Goal: Information Seeking & Learning: Learn about a topic

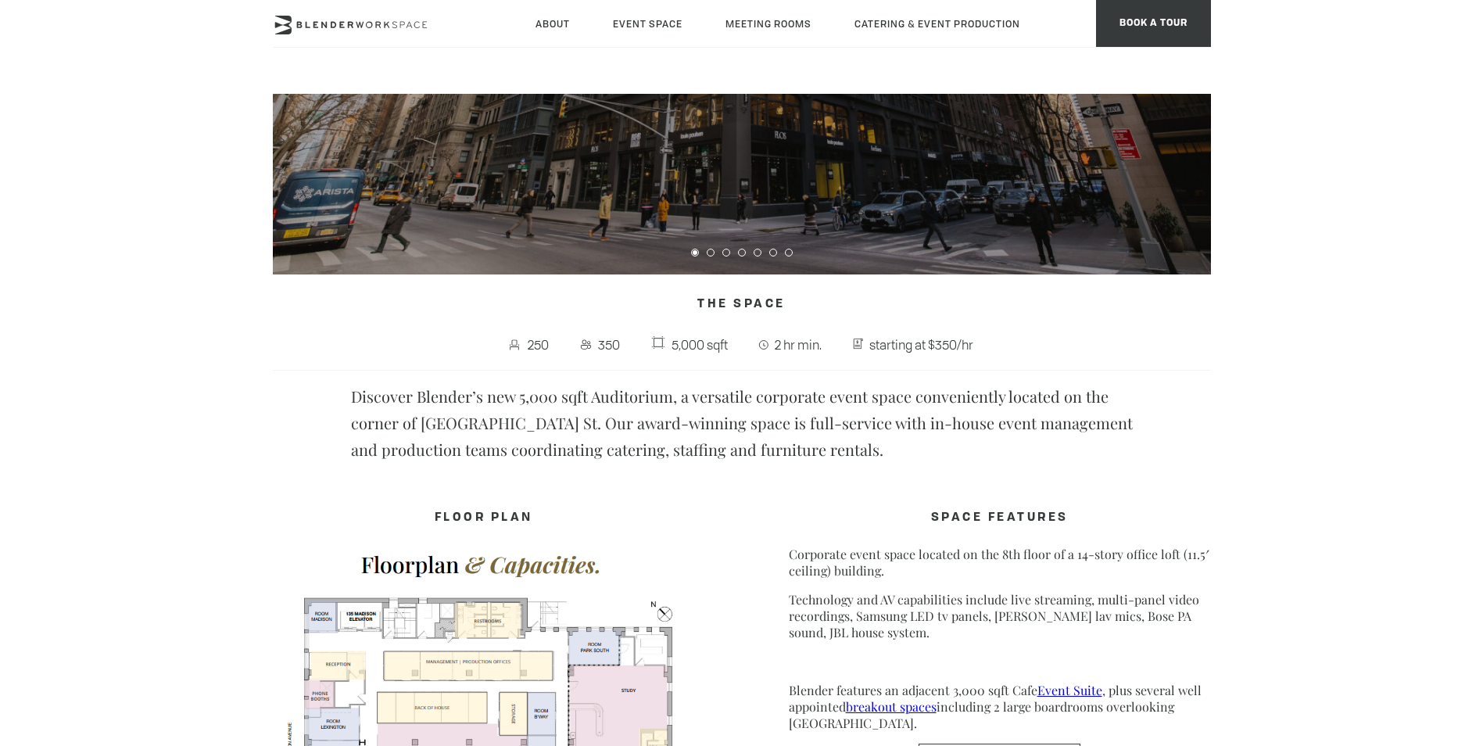
scroll to position [364, 0]
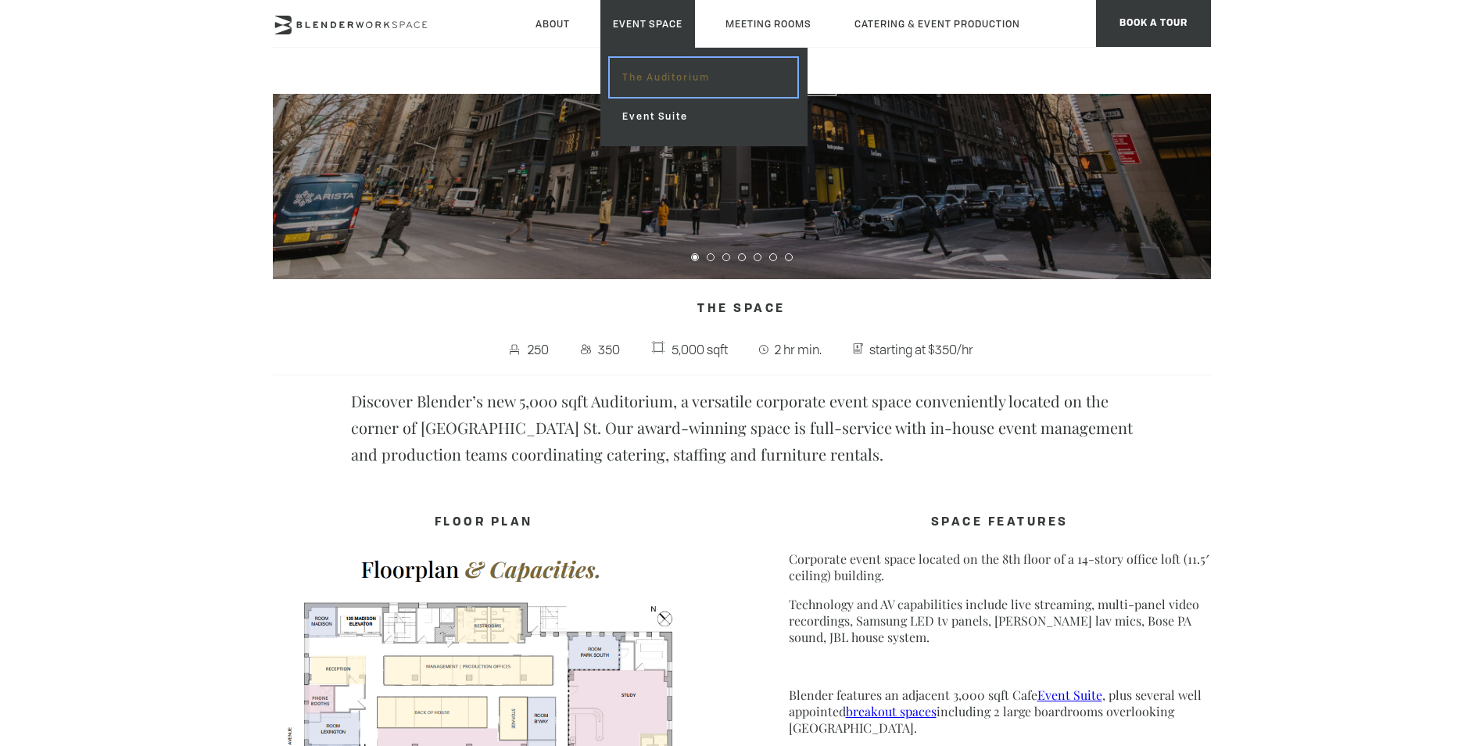
click at [675, 77] on link "The Auditorium" at bounding box center [703, 77] width 187 height 39
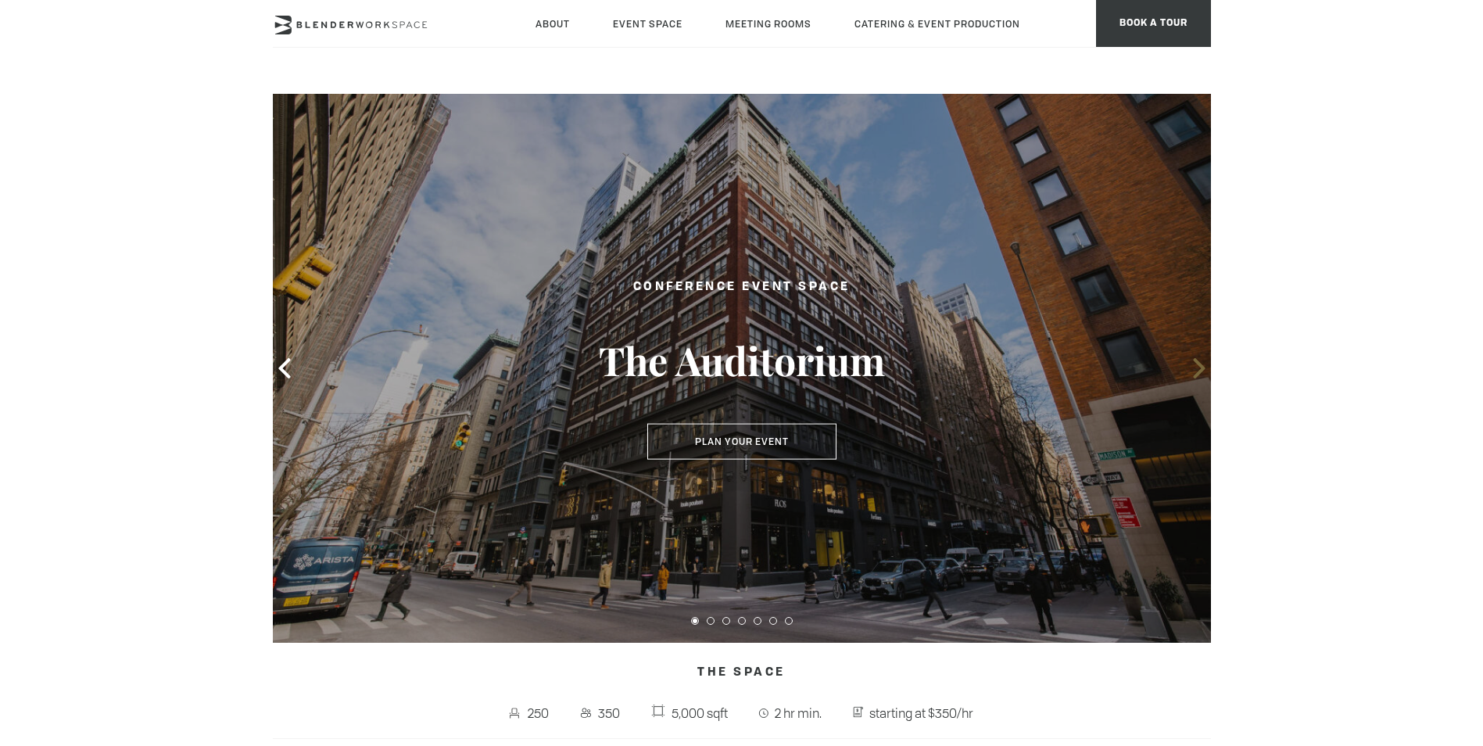
click at [1191, 366] on icon at bounding box center [1199, 368] width 20 height 20
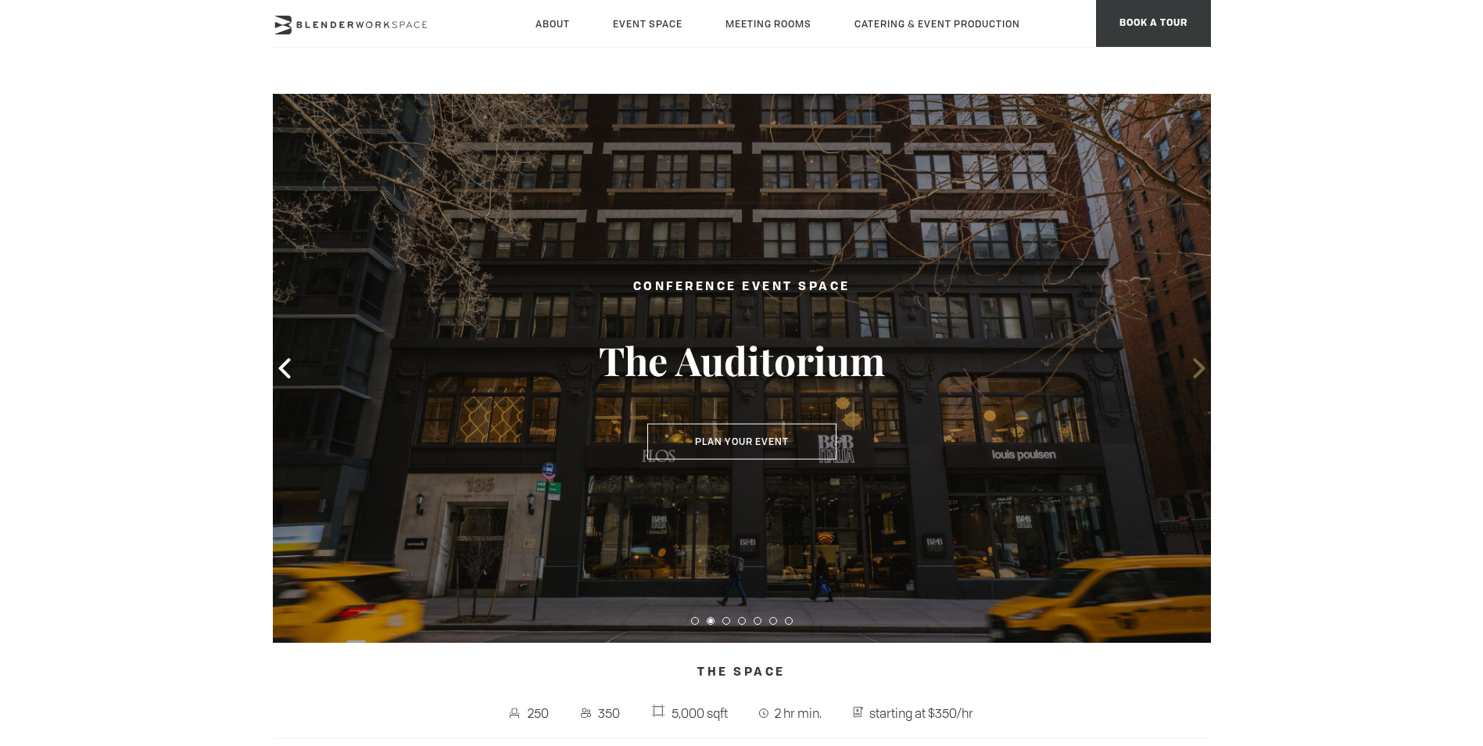
click at [1191, 366] on icon at bounding box center [1199, 368] width 20 height 20
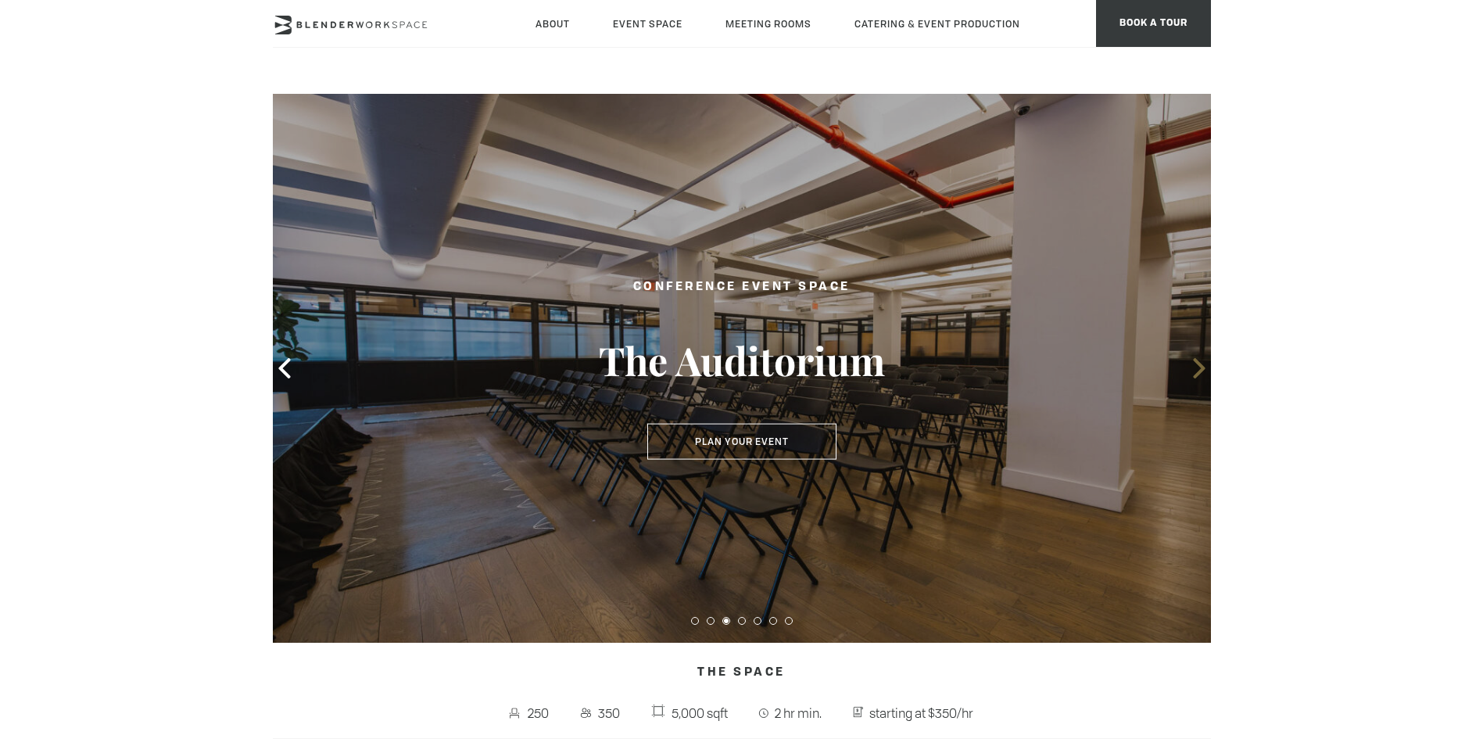
click at [1193, 366] on icon at bounding box center [1199, 368] width 20 height 20
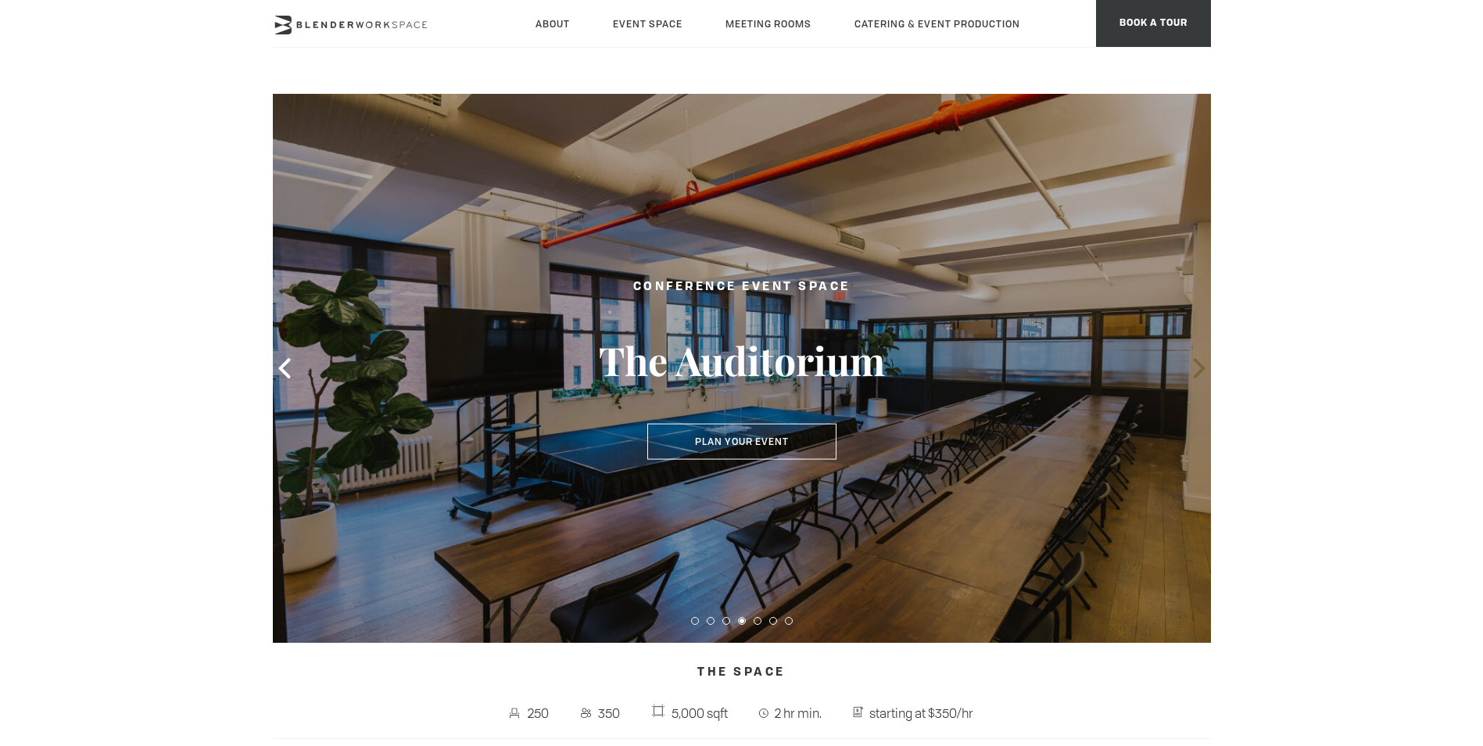
click at [1193, 366] on icon at bounding box center [1199, 368] width 20 height 20
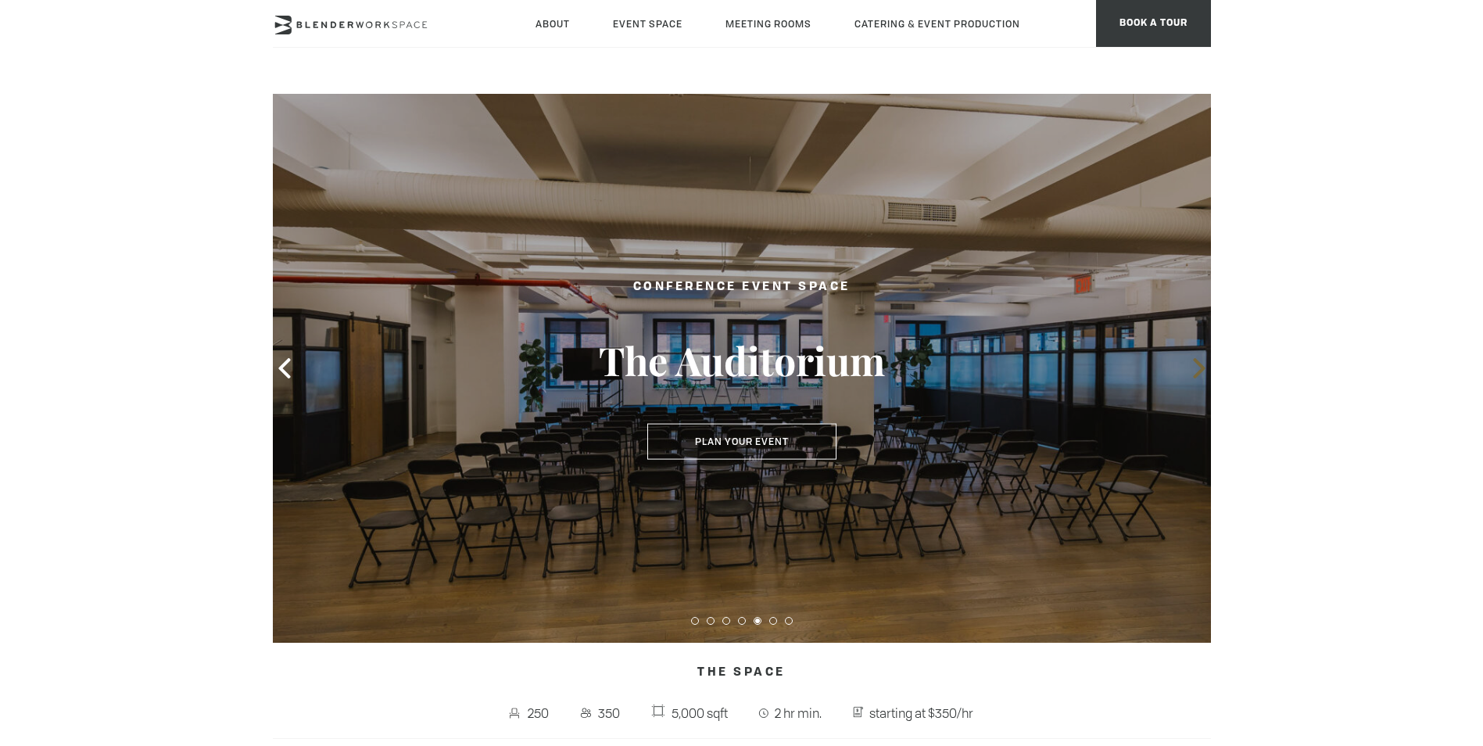
click at [1193, 366] on icon at bounding box center [1199, 368] width 20 height 20
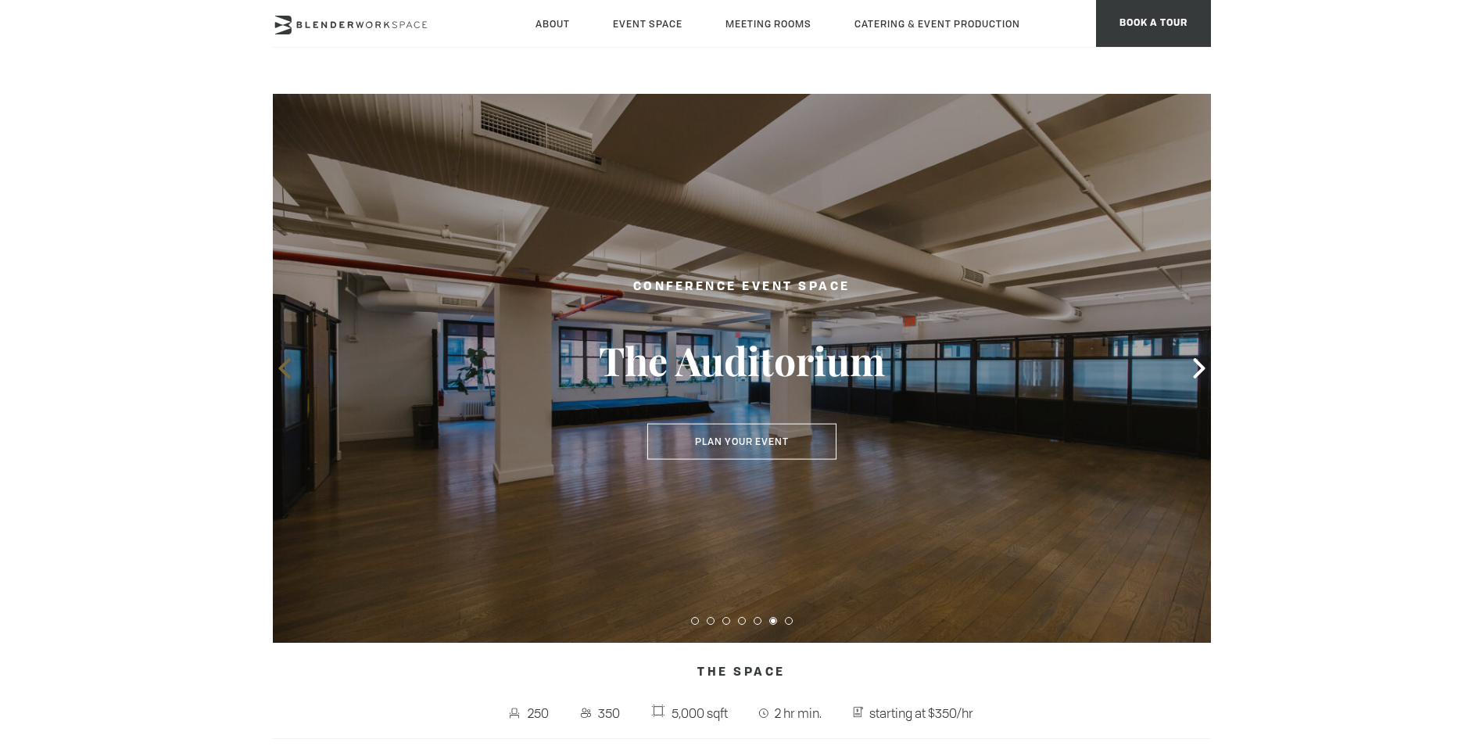
click at [281, 372] on icon at bounding box center [284, 368] width 20 height 20
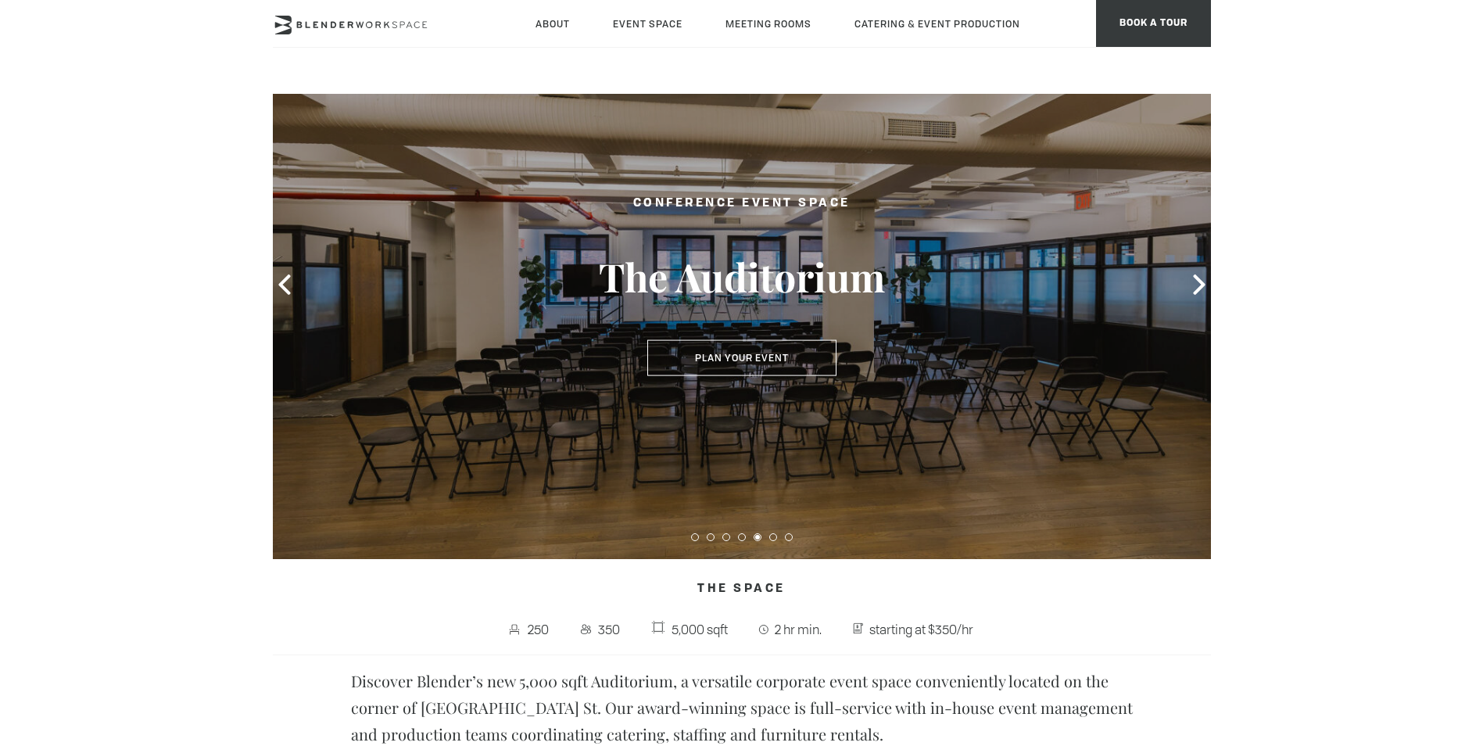
scroll to position [78, 0]
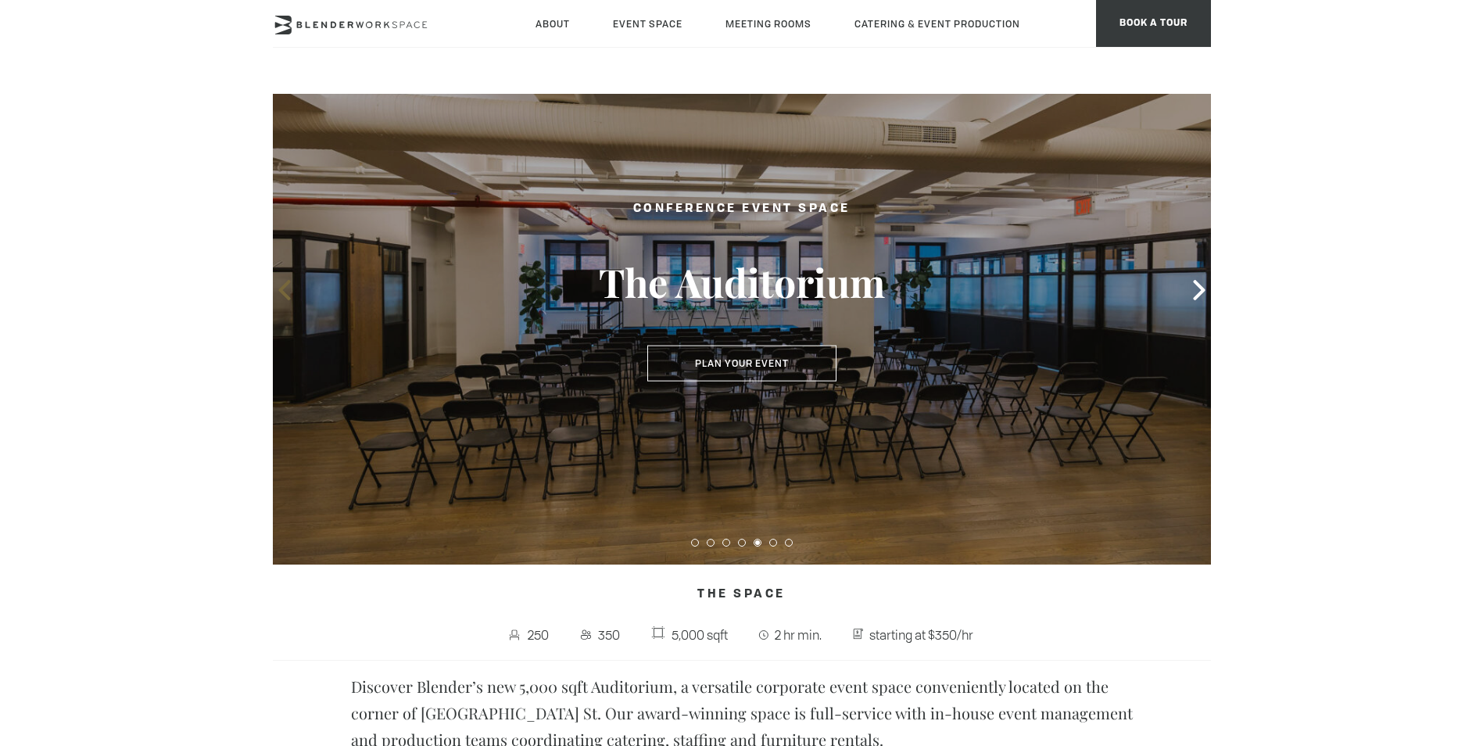
click at [284, 298] on icon at bounding box center [284, 290] width 20 height 20
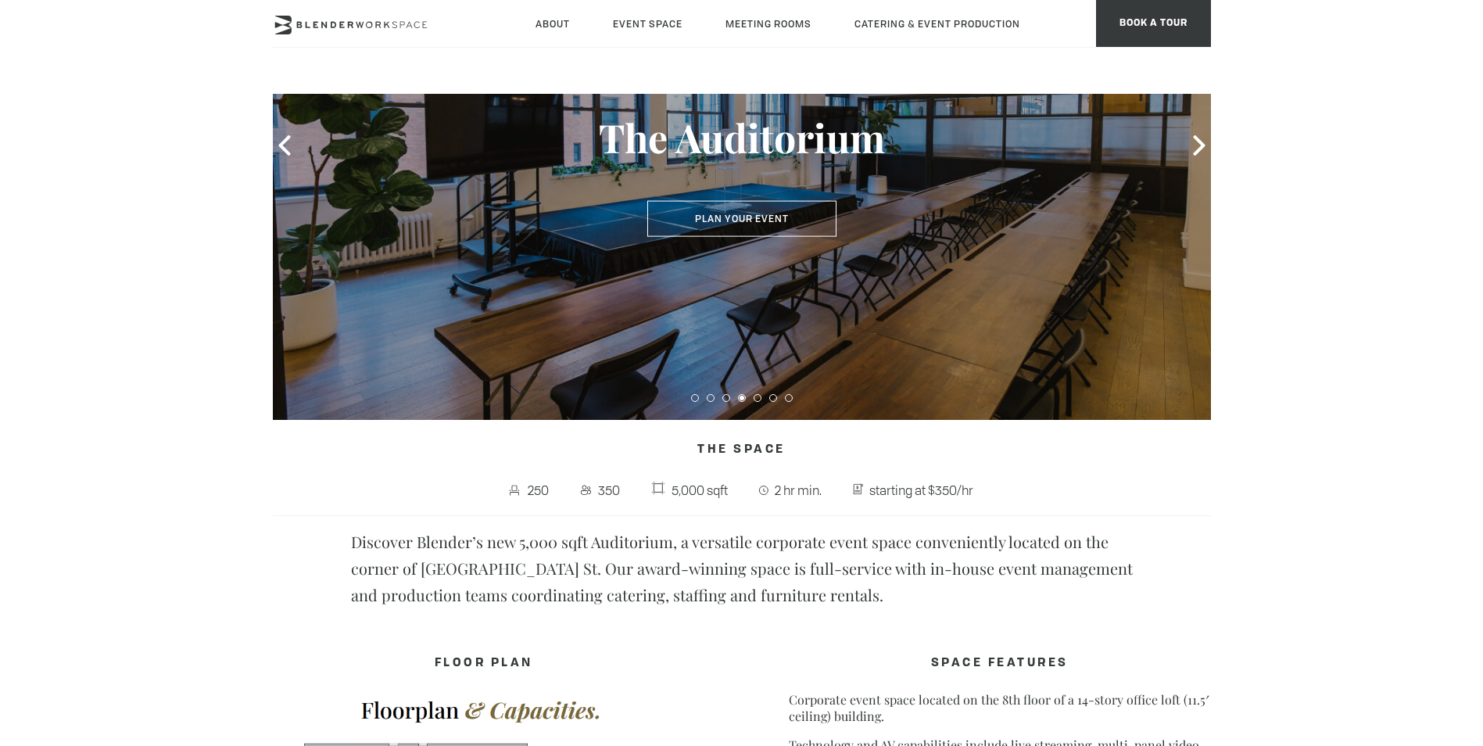
scroll to position [0, 0]
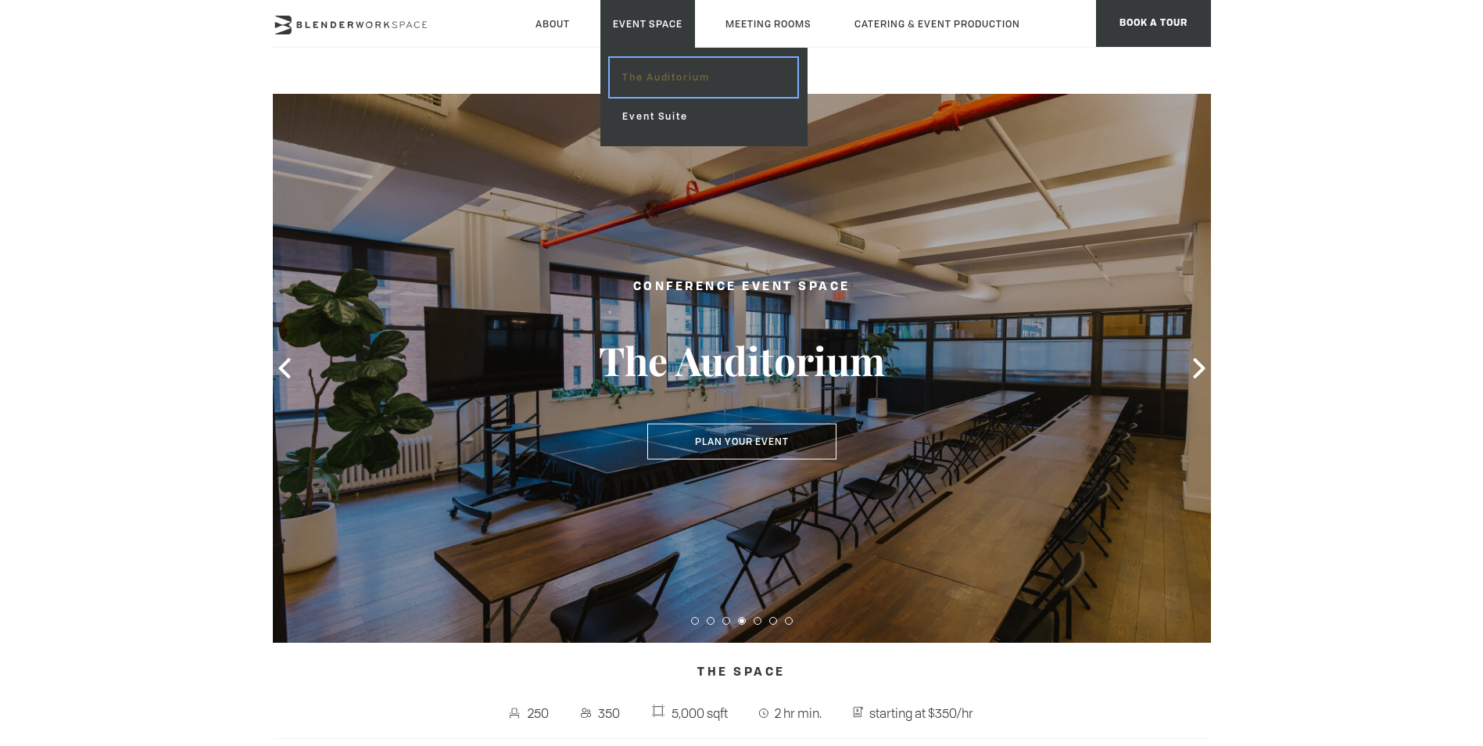
click at [647, 73] on link "The Auditorium" at bounding box center [703, 77] width 187 height 39
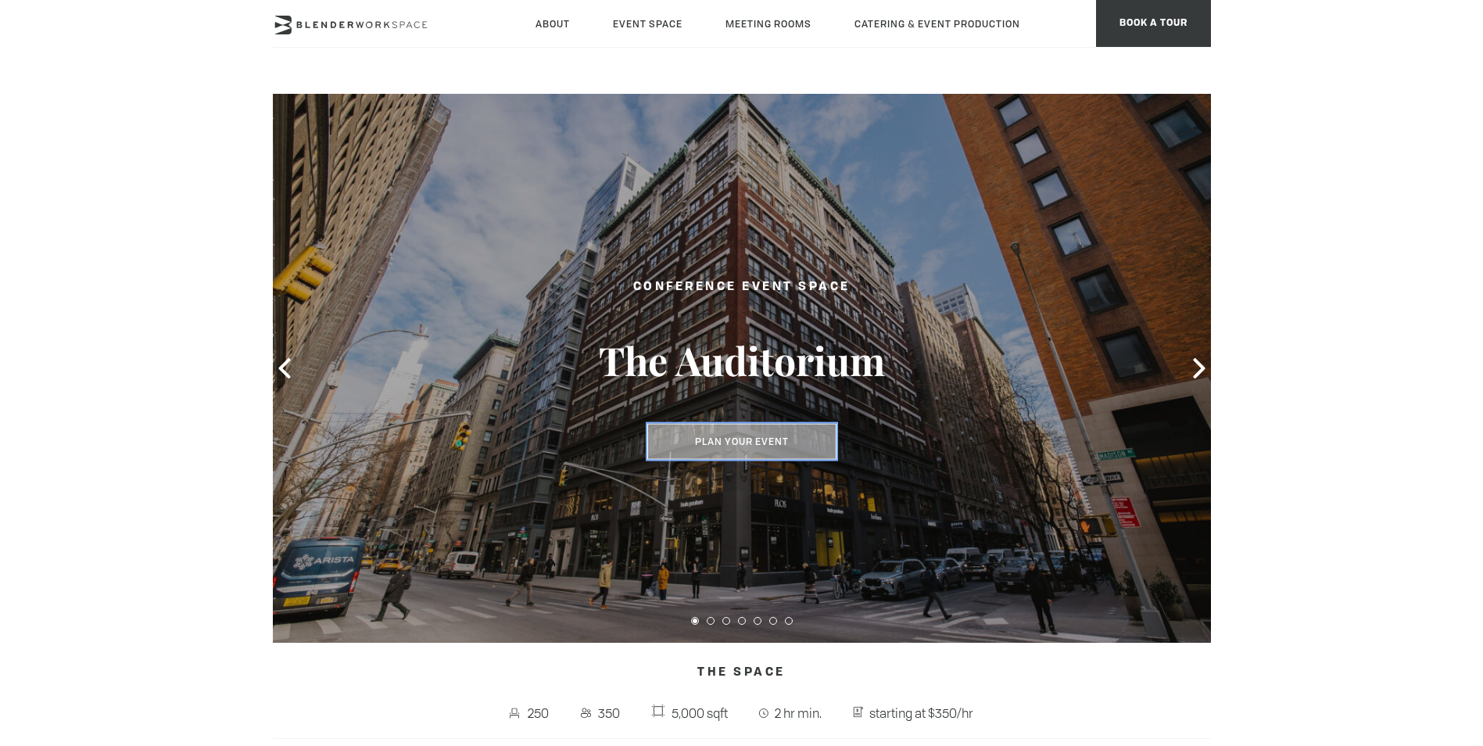
click at [747, 437] on button "Plan Your Event" at bounding box center [741, 442] width 189 height 36
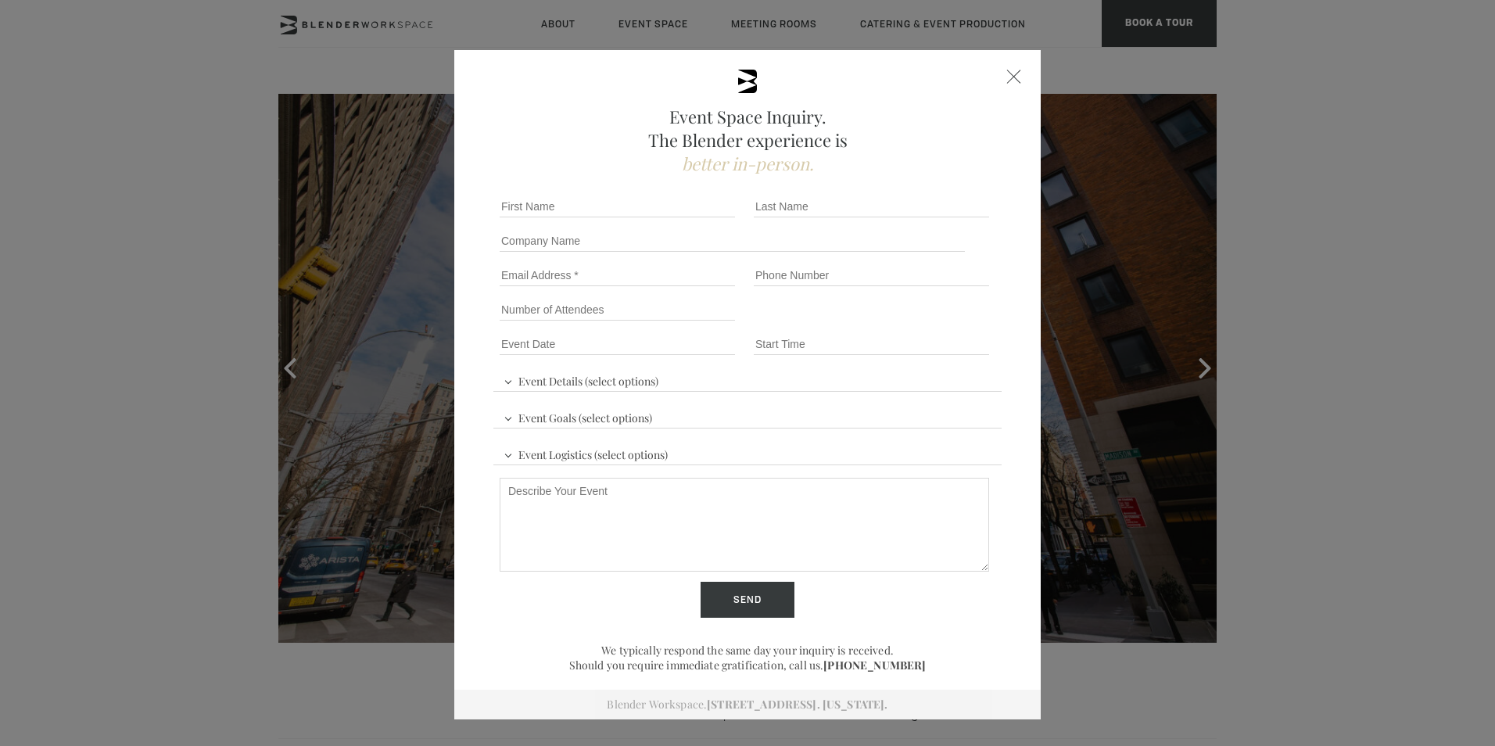
click at [1007, 70] on div at bounding box center [1014, 77] width 14 height 14
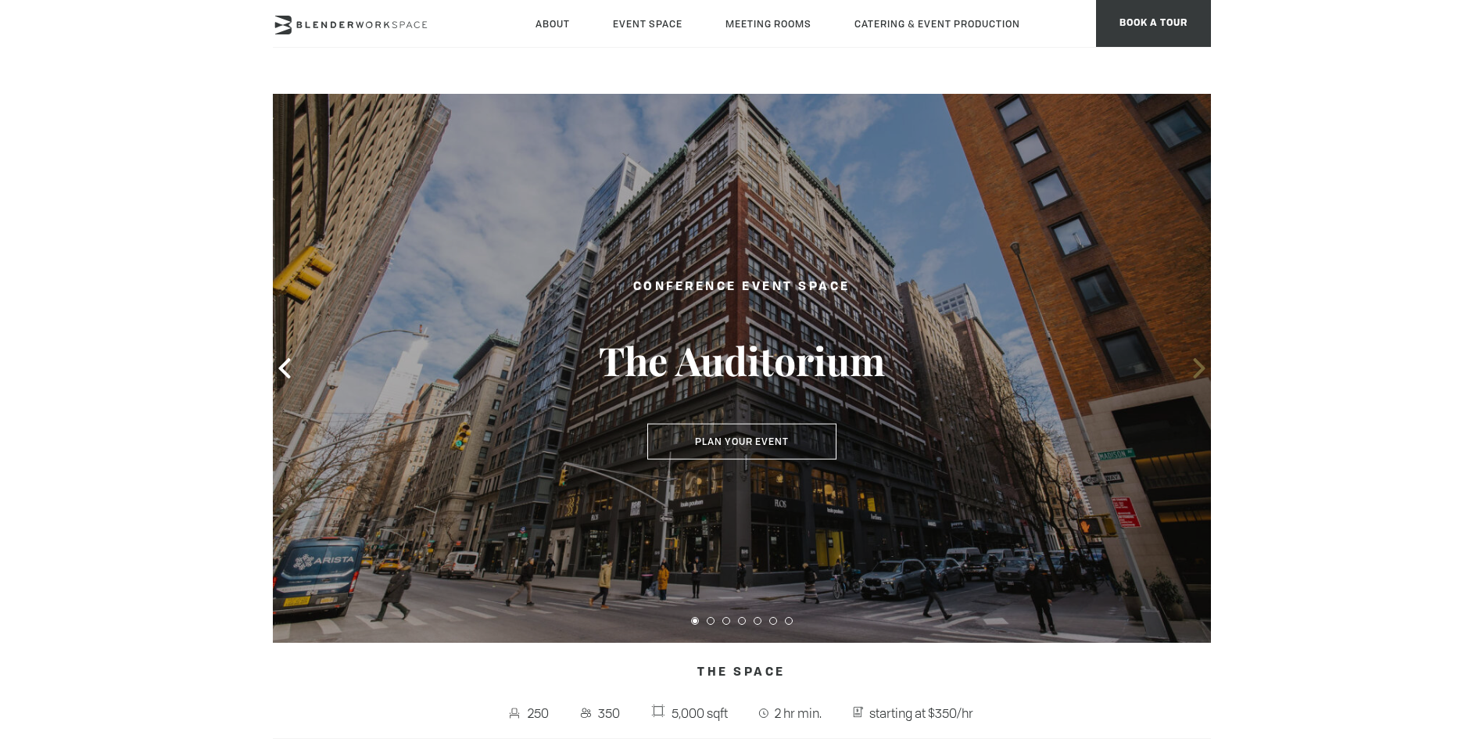
click at [1201, 367] on icon at bounding box center [1199, 368] width 12 height 20
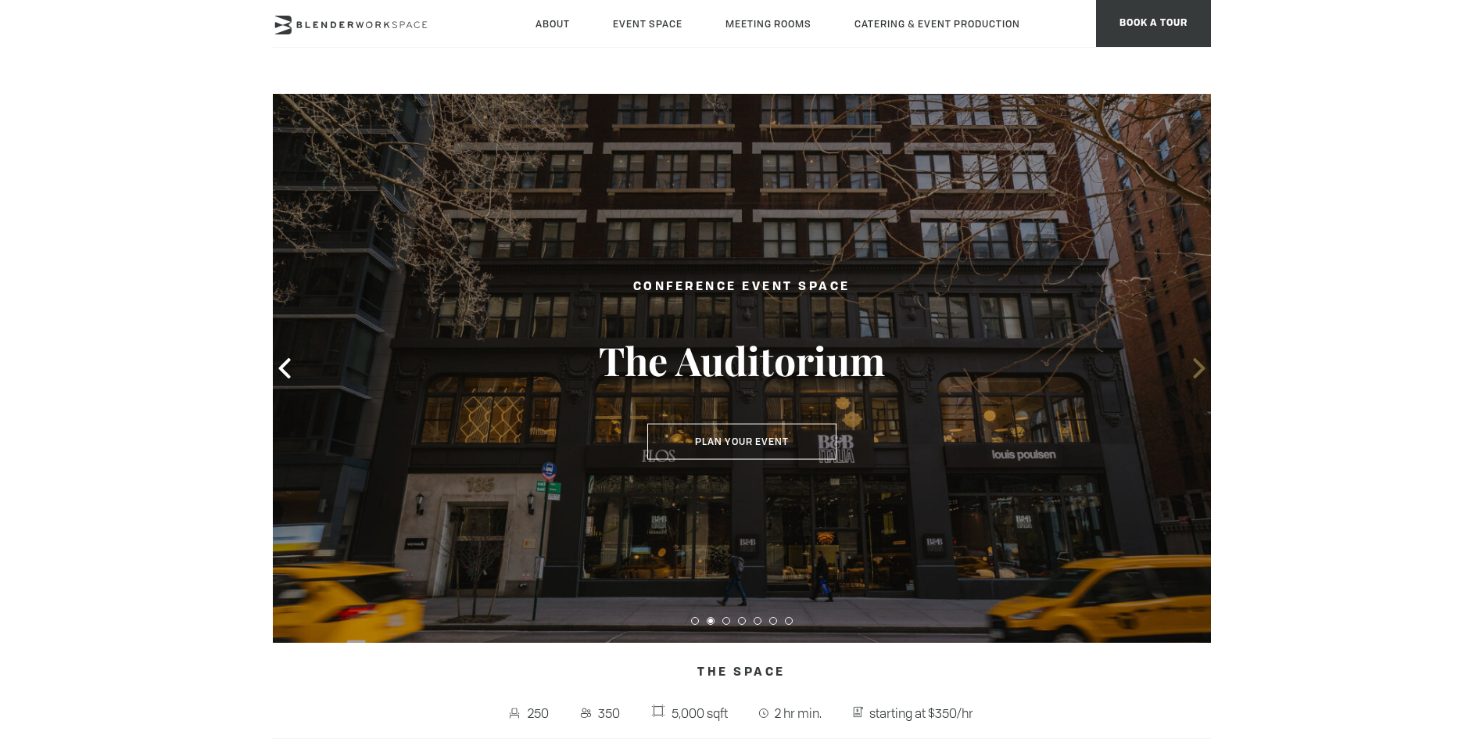
click at [1200, 372] on icon at bounding box center [1199, 368] width 12 height 20
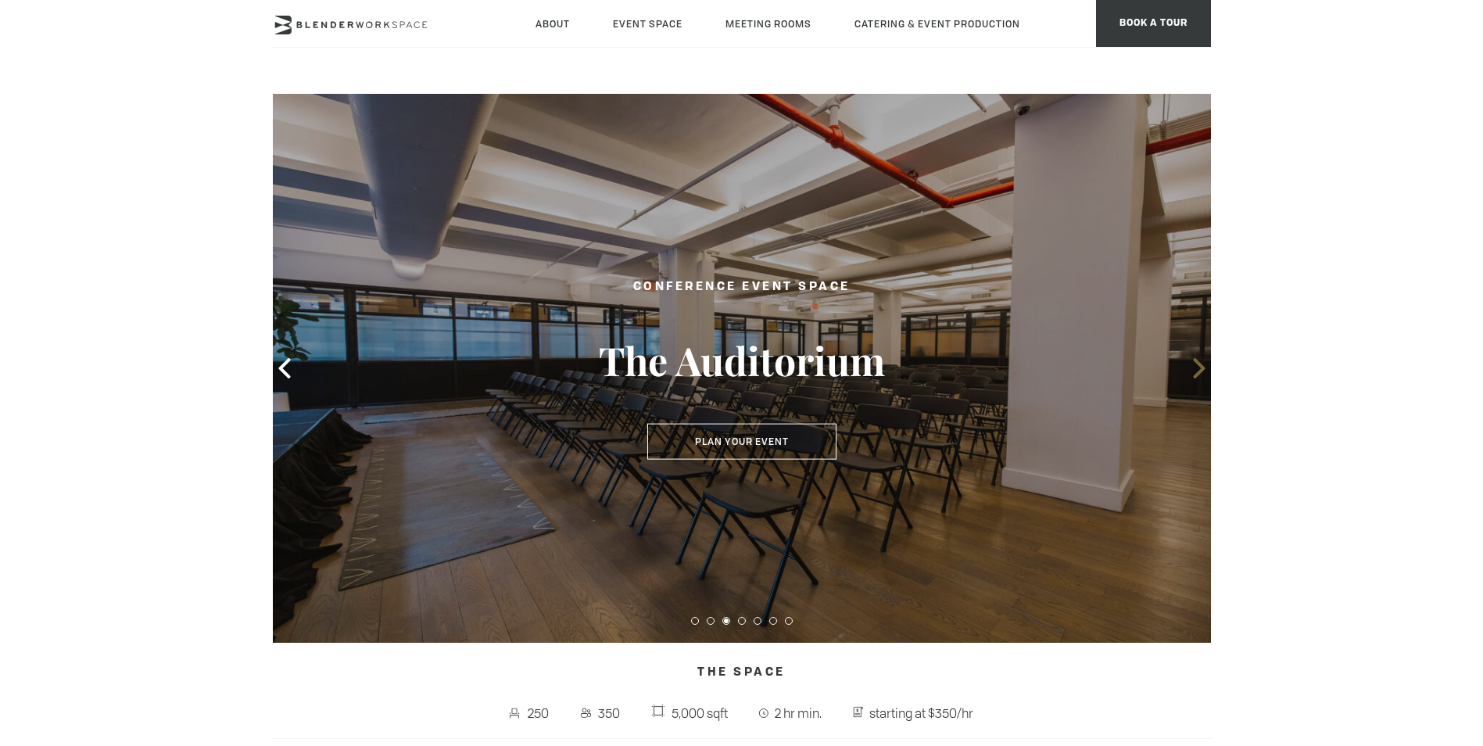
click at [1200, 372] on icon at bounding box center [1199, 368] width 12 height 20
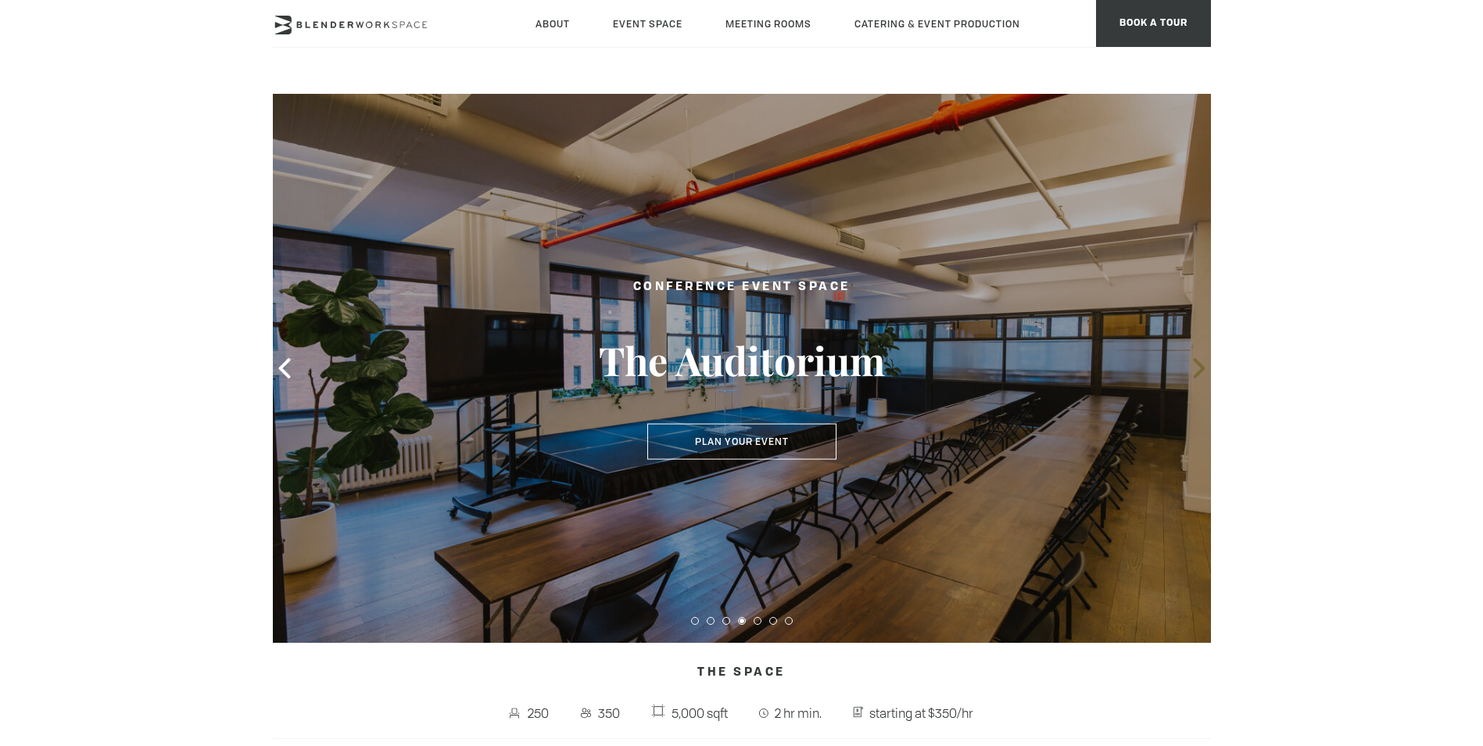
click at [1200, 372] on icon at bounding box center [1199, 368] width 12 height 20
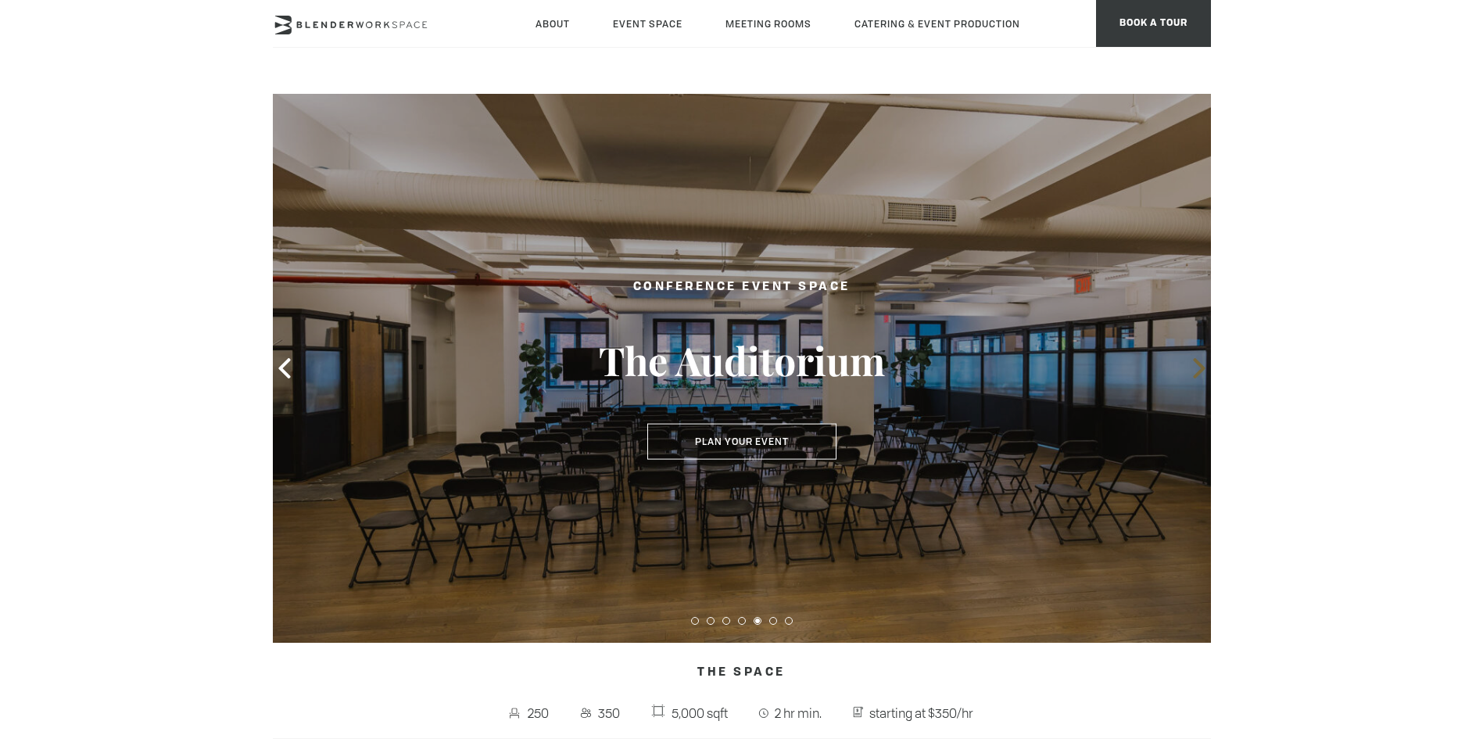
click at [1198, 364] on icon at bounding box center [1199, 368] width 12 height 20
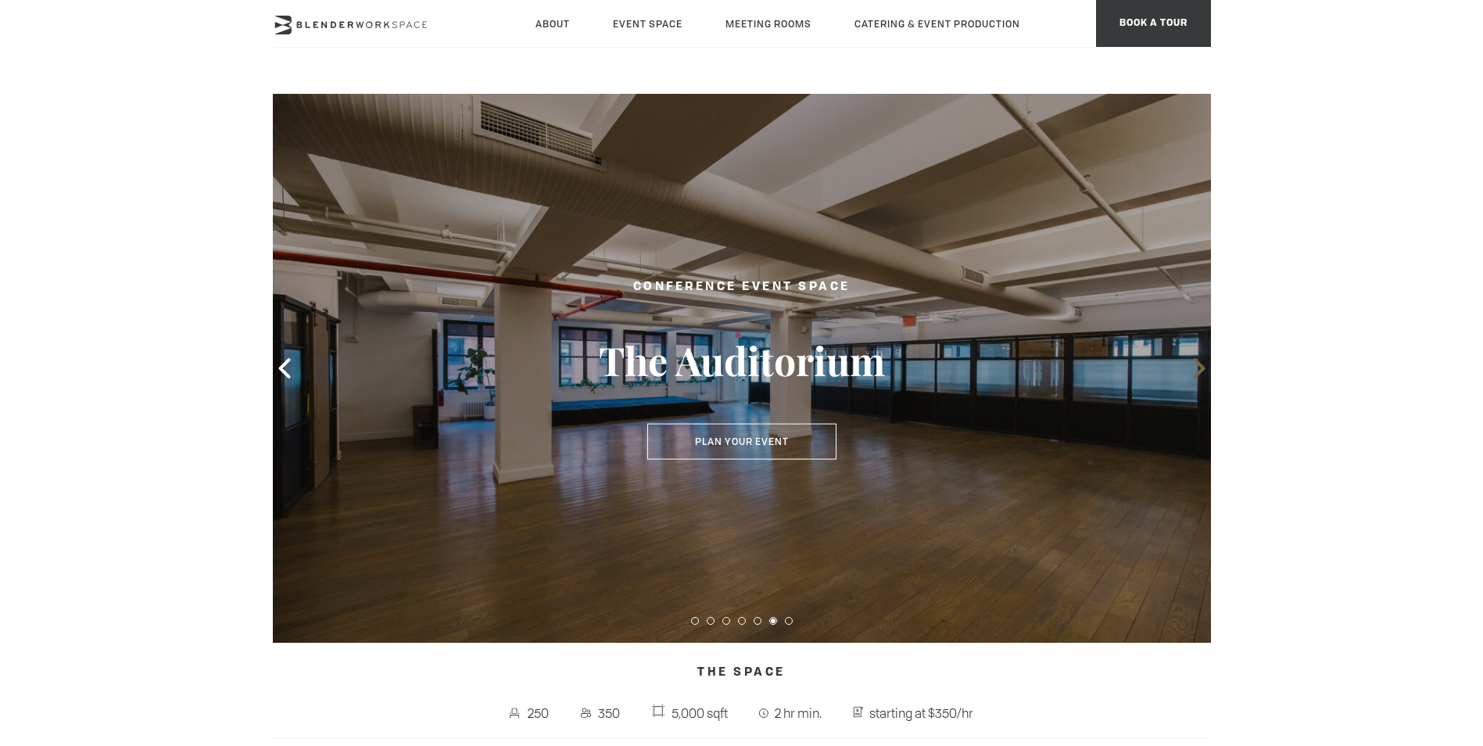
click at [1198, 364] on icon at bounding box center [1199, 368] width 12 height 20
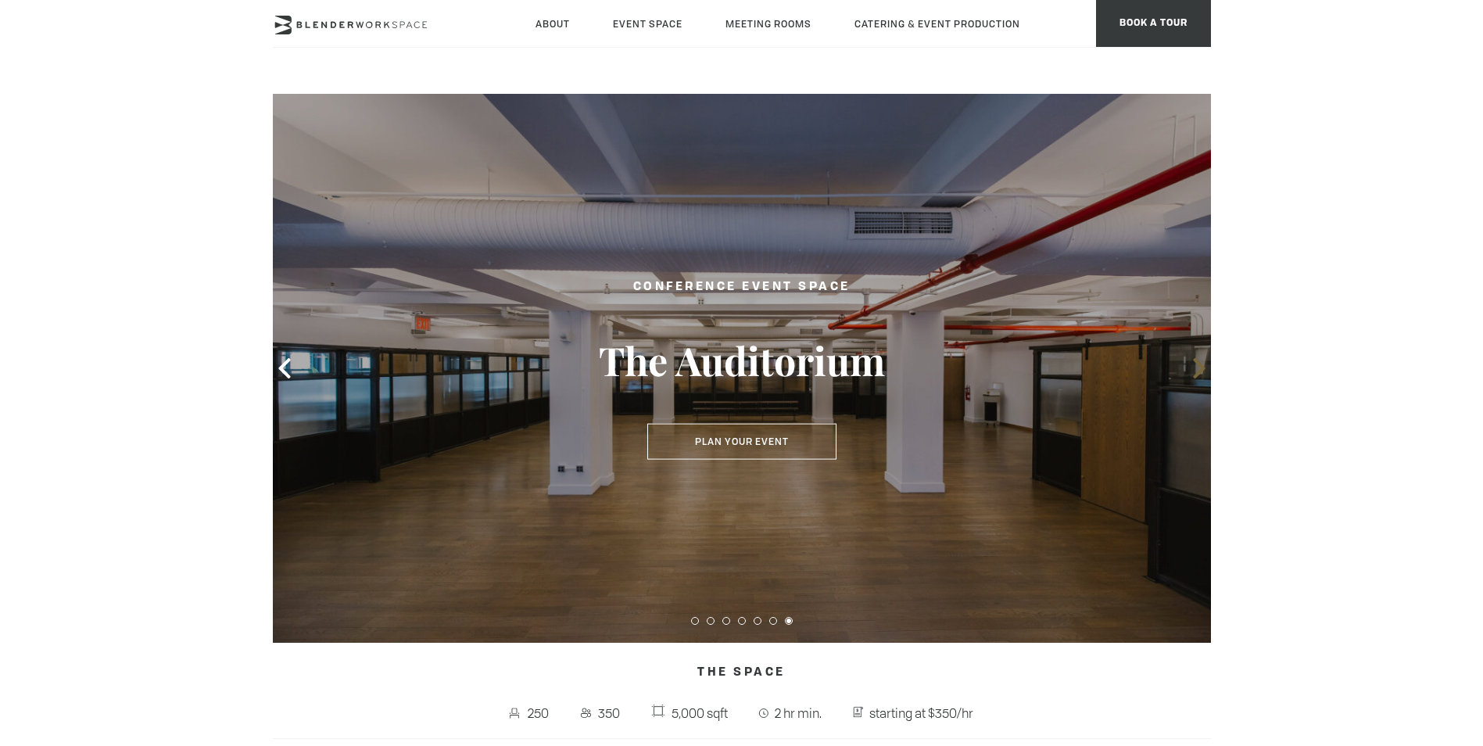
click at [1198, 364] on icon at bounding box center [1199, 368] width 12 height 20
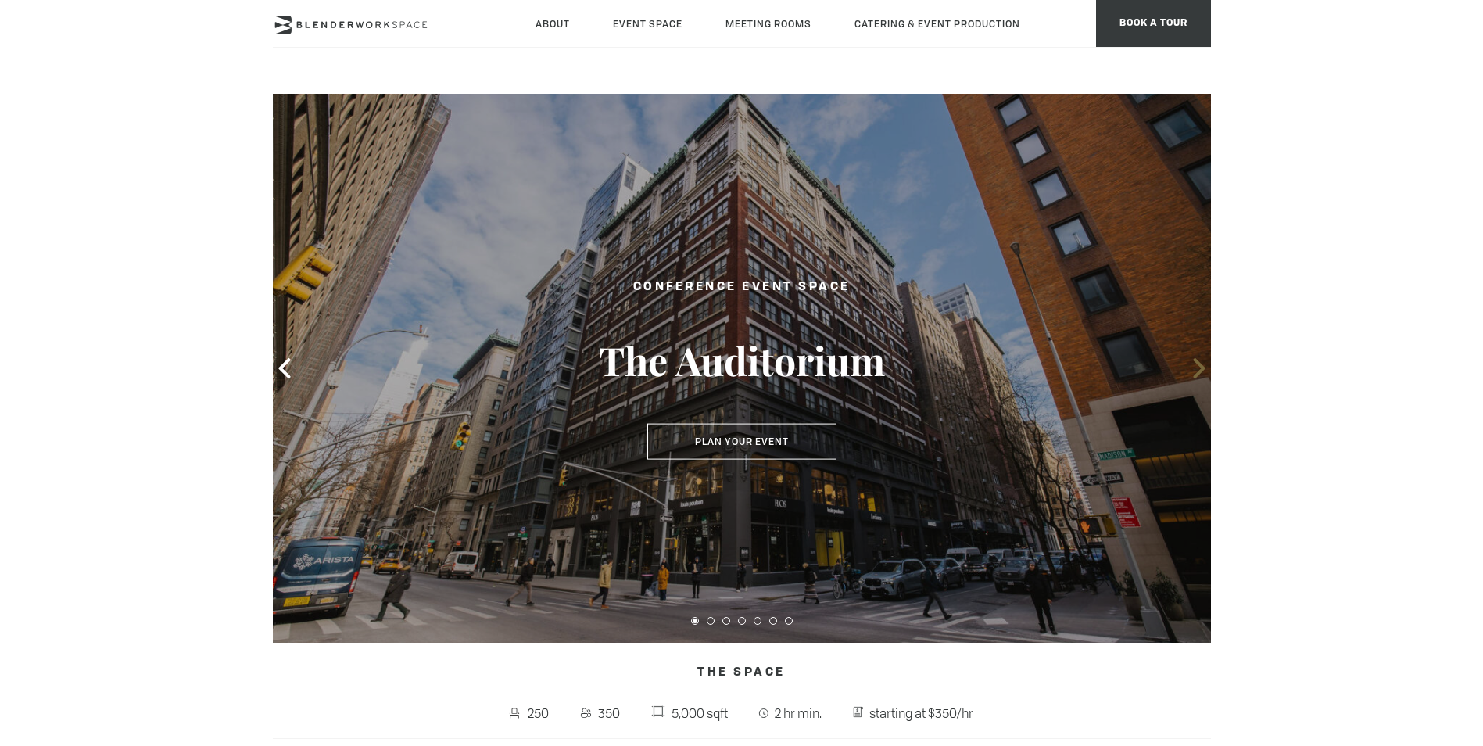
click at [1198, 364] on icon at bounding box center [1199, 368] width 12 height 20
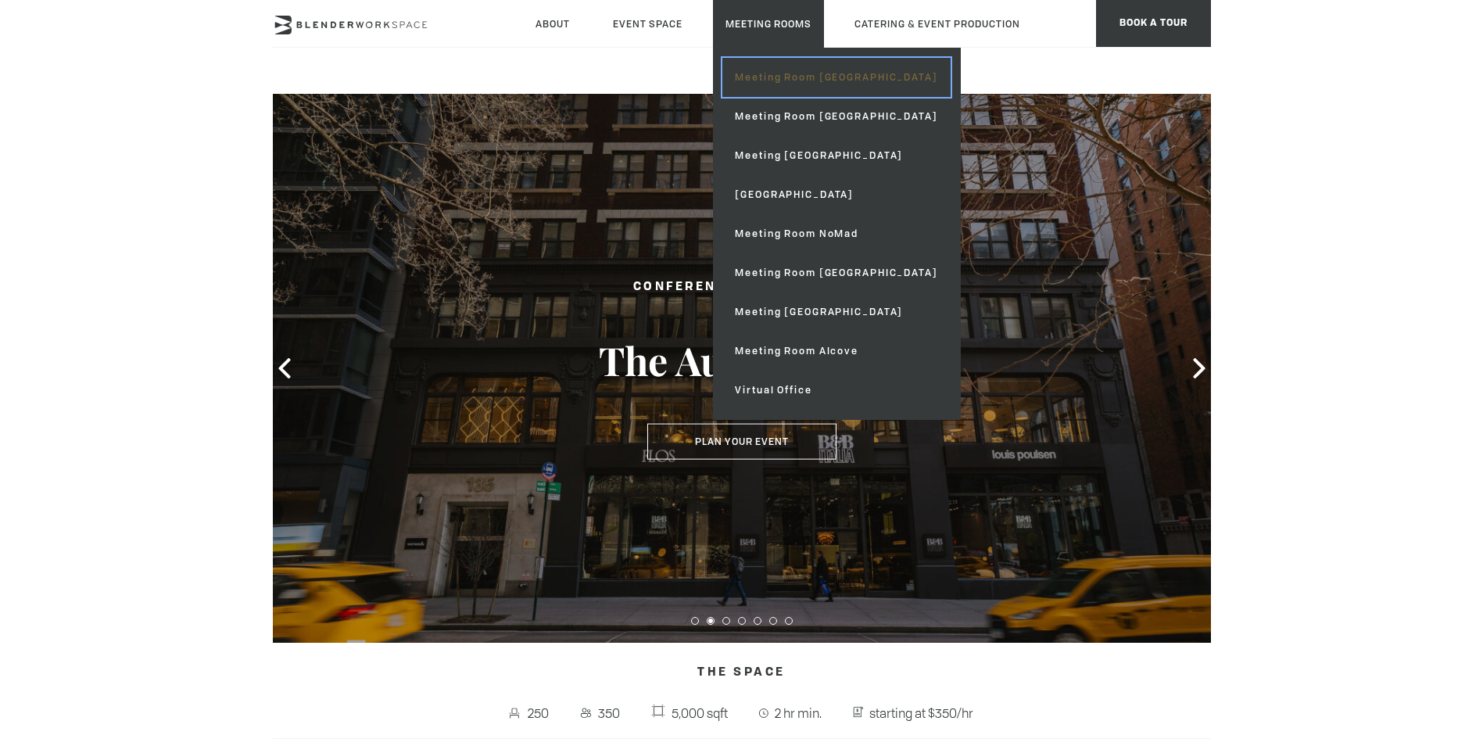
click at [796, 70] on link "Meeting Room [GEOGRAPHIC_DATA]" at bounding box center [835, 77] width 227 height 39
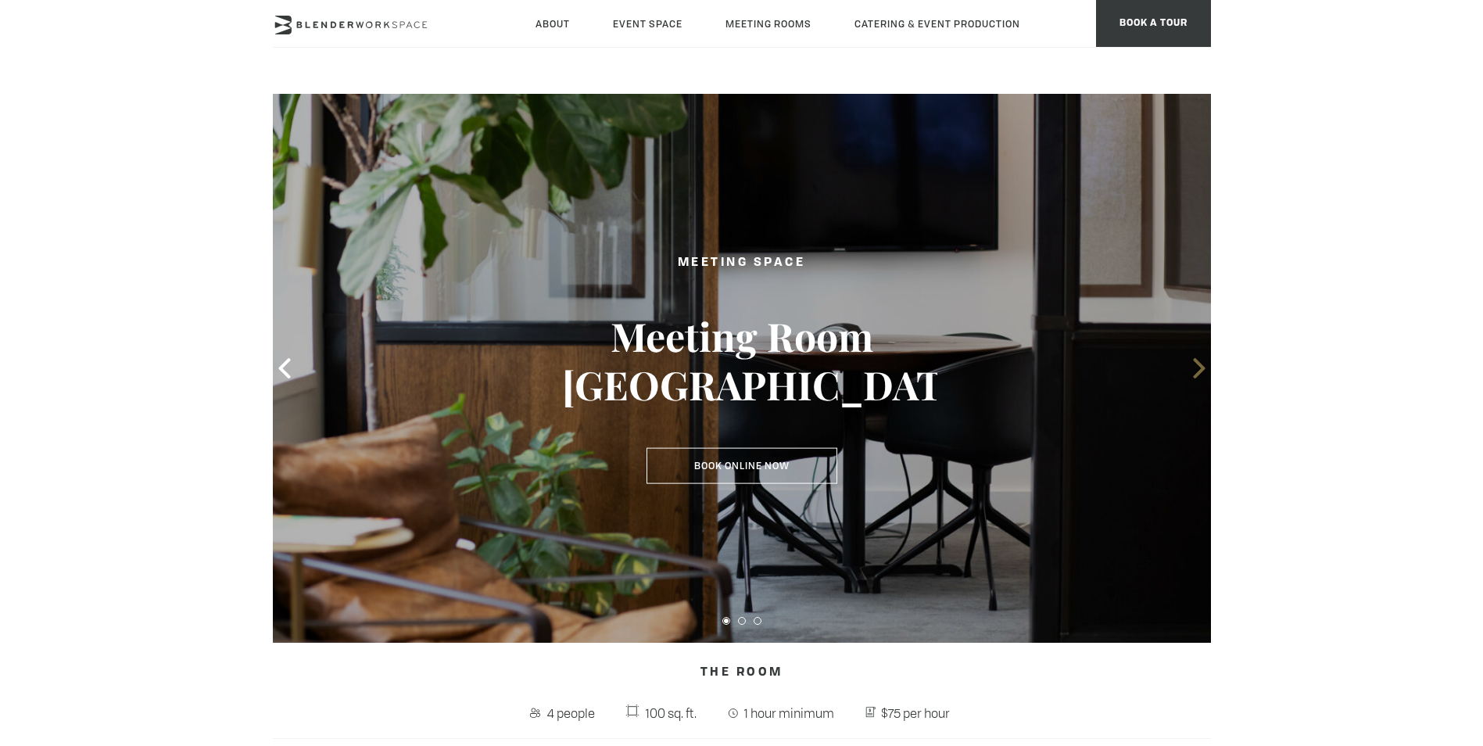
click at [1205, 368] on icon at bounding box center [1199, 368] width 12 height 20
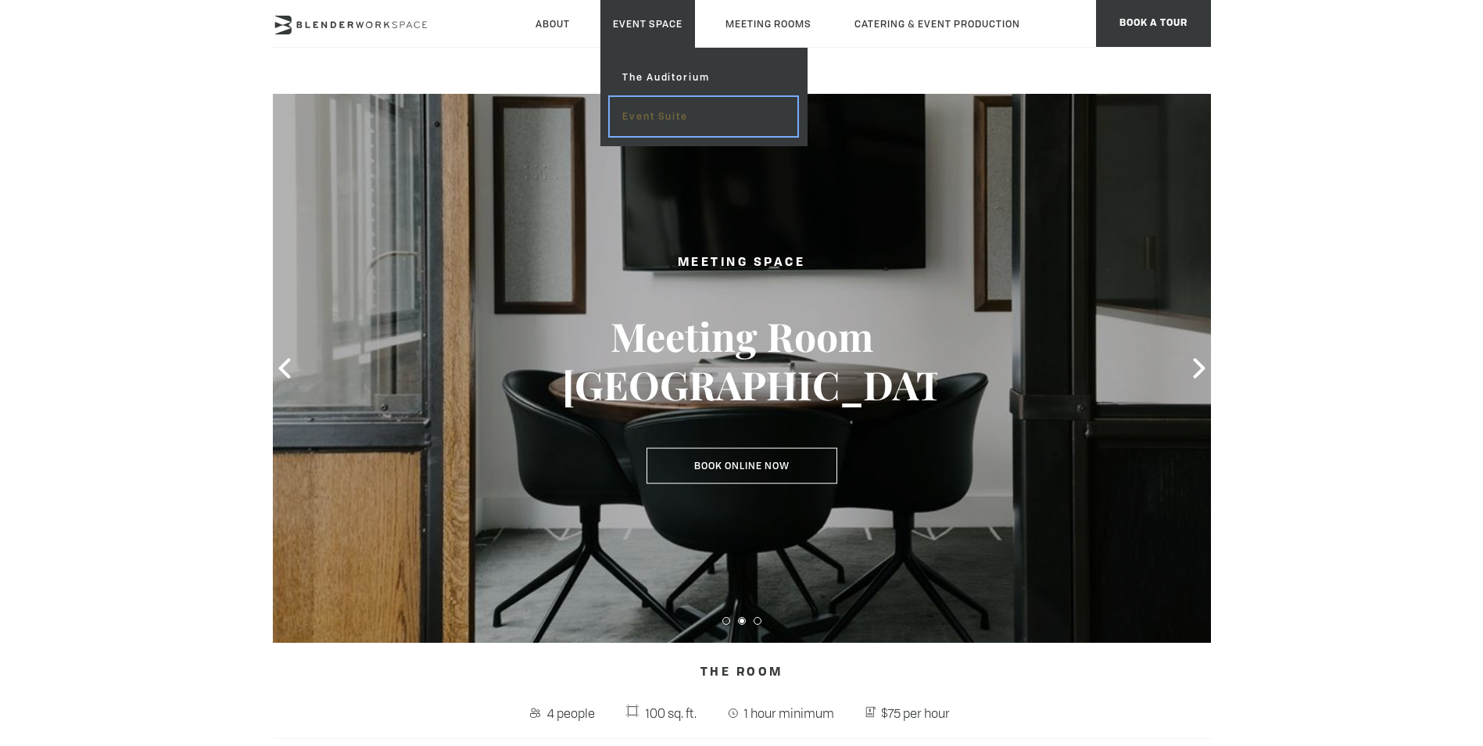
click at [657, 117] on link "Event Suite" at bounding box center [703, 116] width 187 height 39
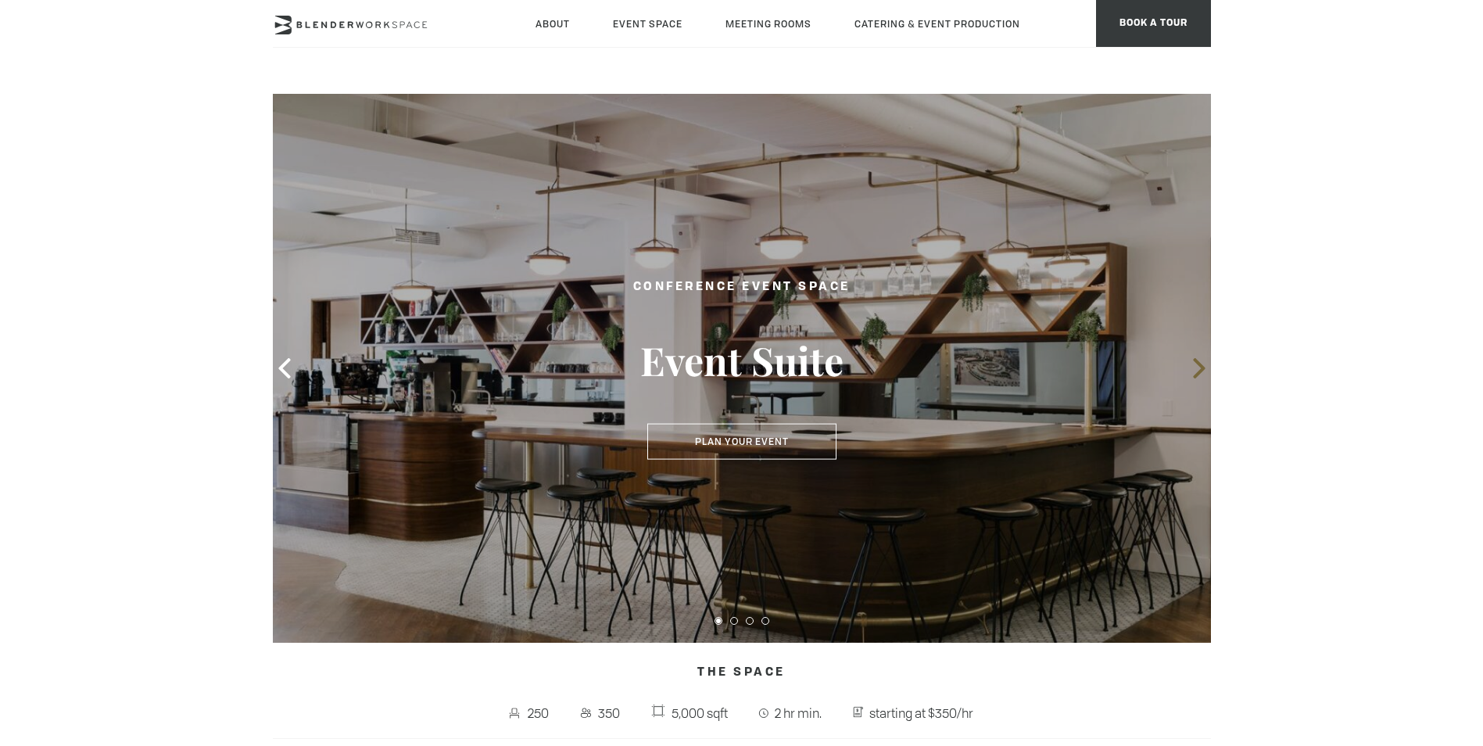
click at [1200, 367] on icon at bounding box center [1199, 368] width 12 height 20
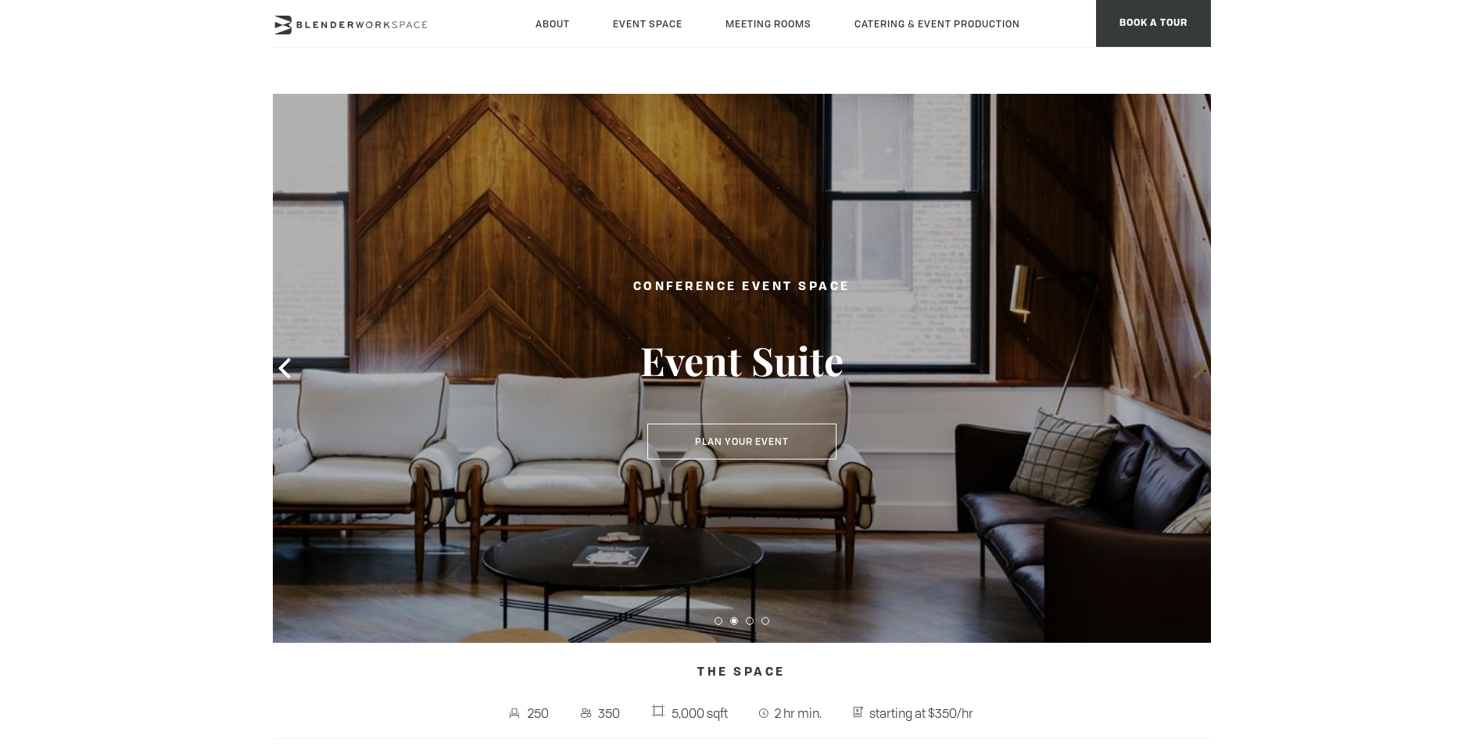
click at [1200, 367] on icon at bounding box center [1199, 368] width 12 height 20
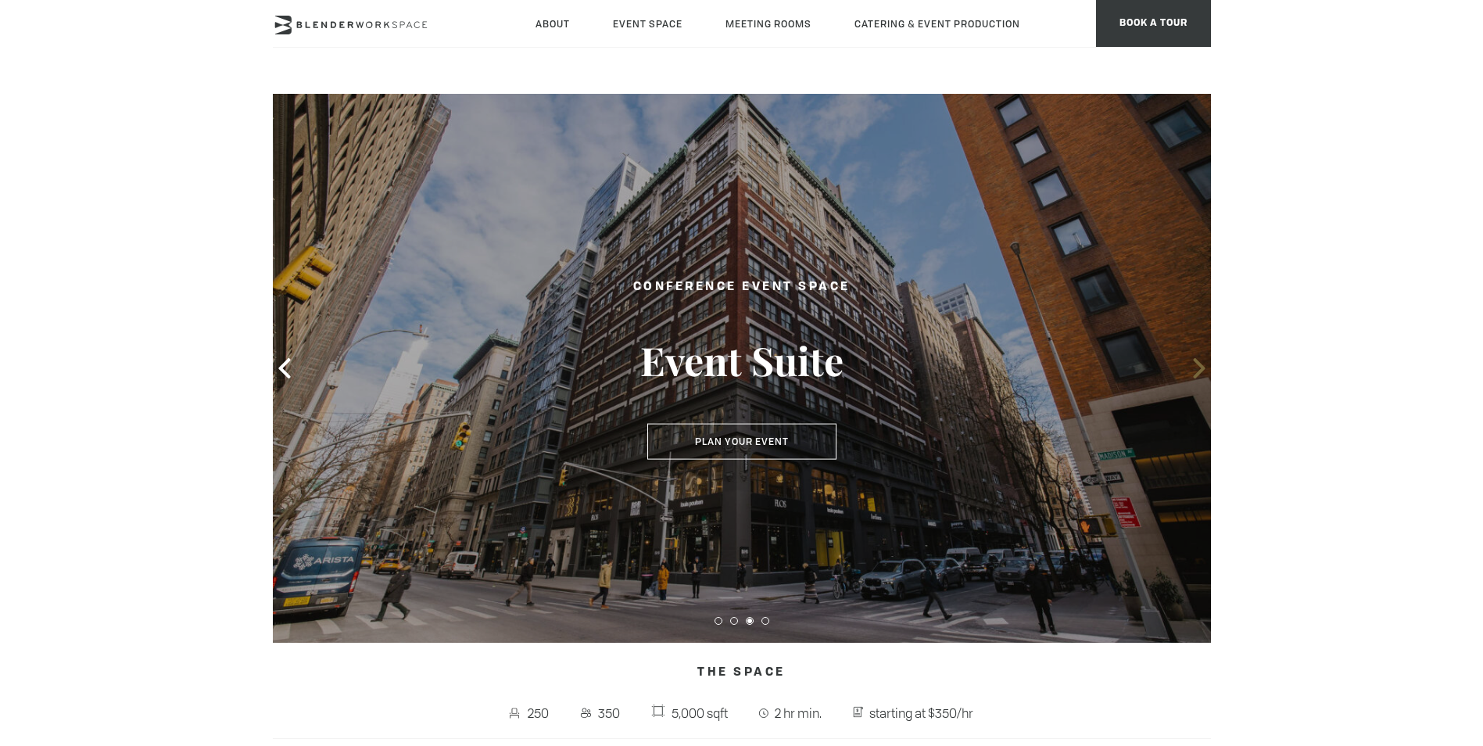
click at [1200, 367] on icon at bounding box center [1199, 368] width 12 height 20
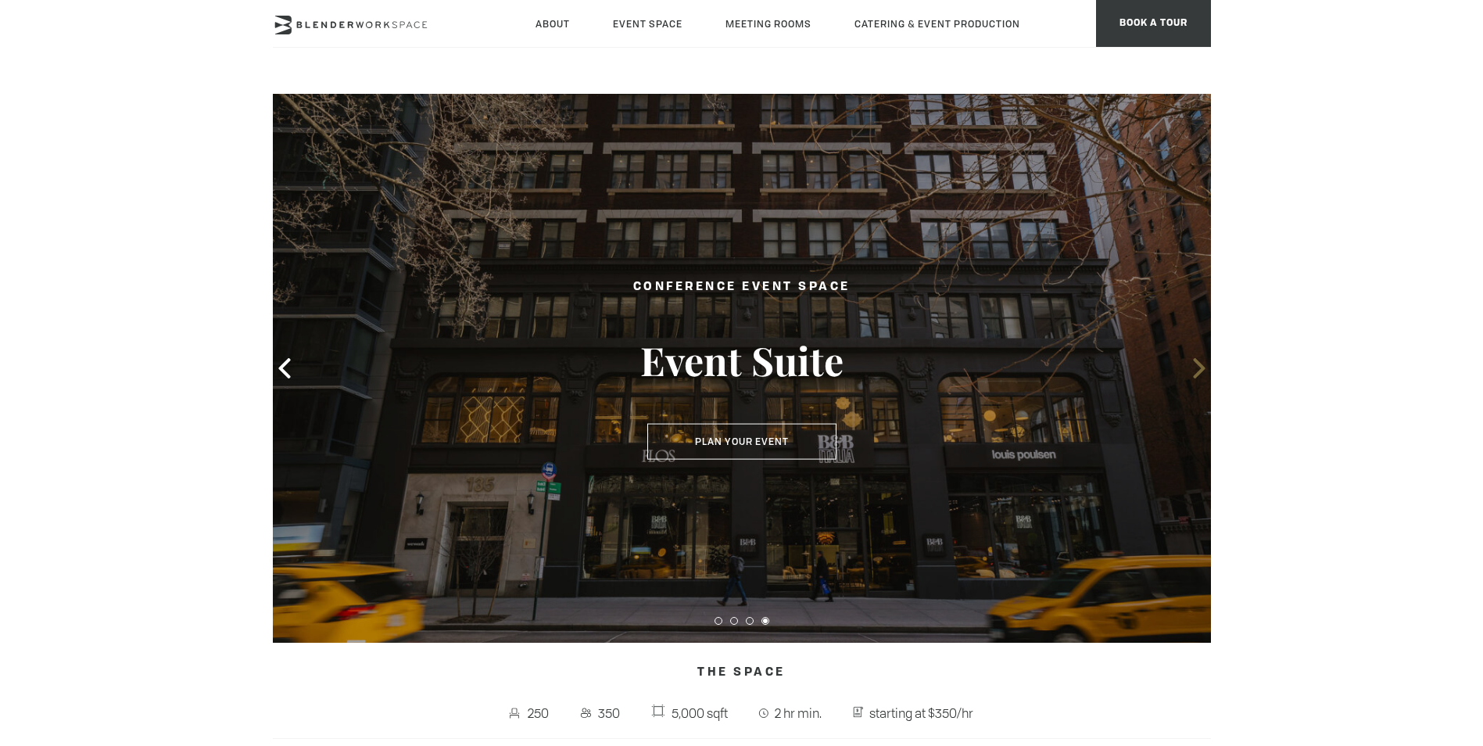
click at [1200, 367] on icon at bounding box center [1199, 368] width 12 height 20
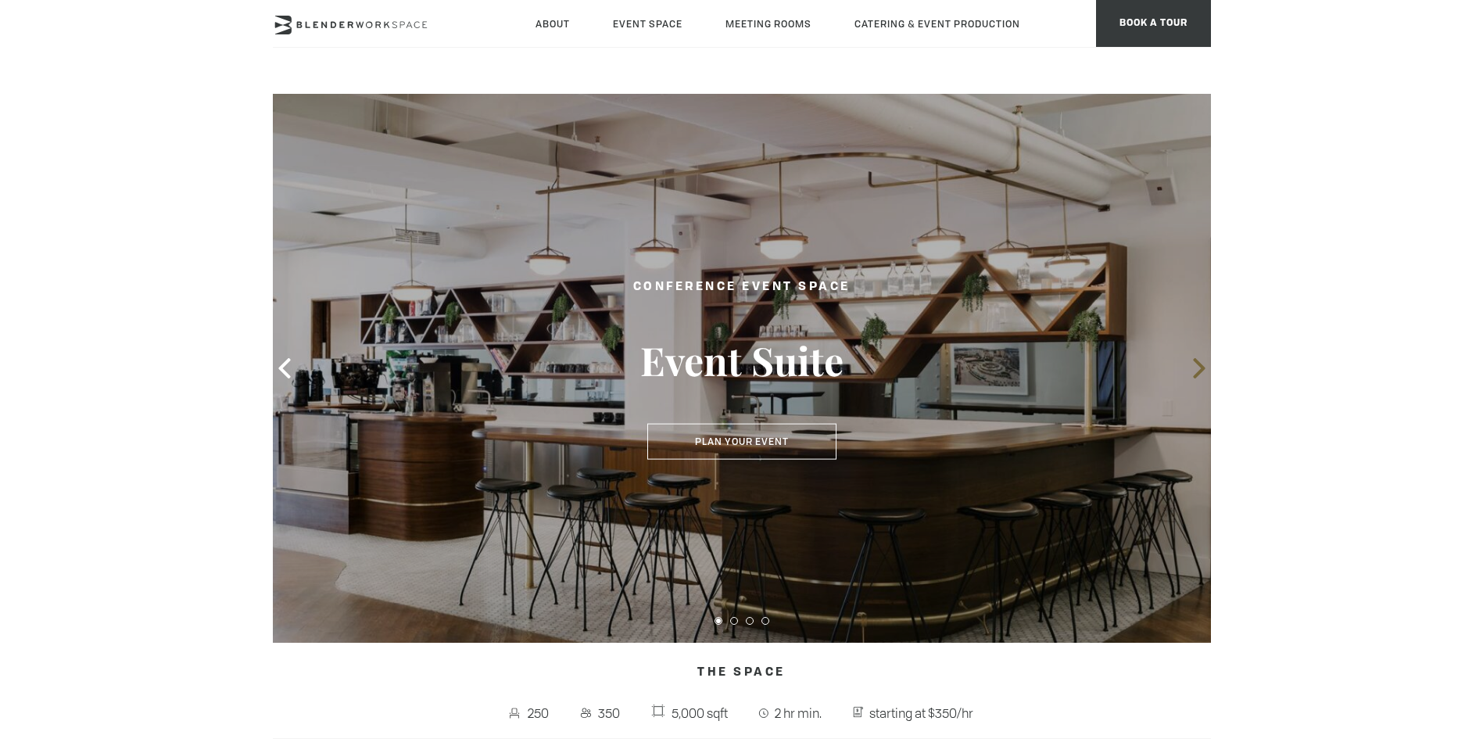
click at [1200, 367] on icon at bounding box center [1199, 368] width 12 height 20
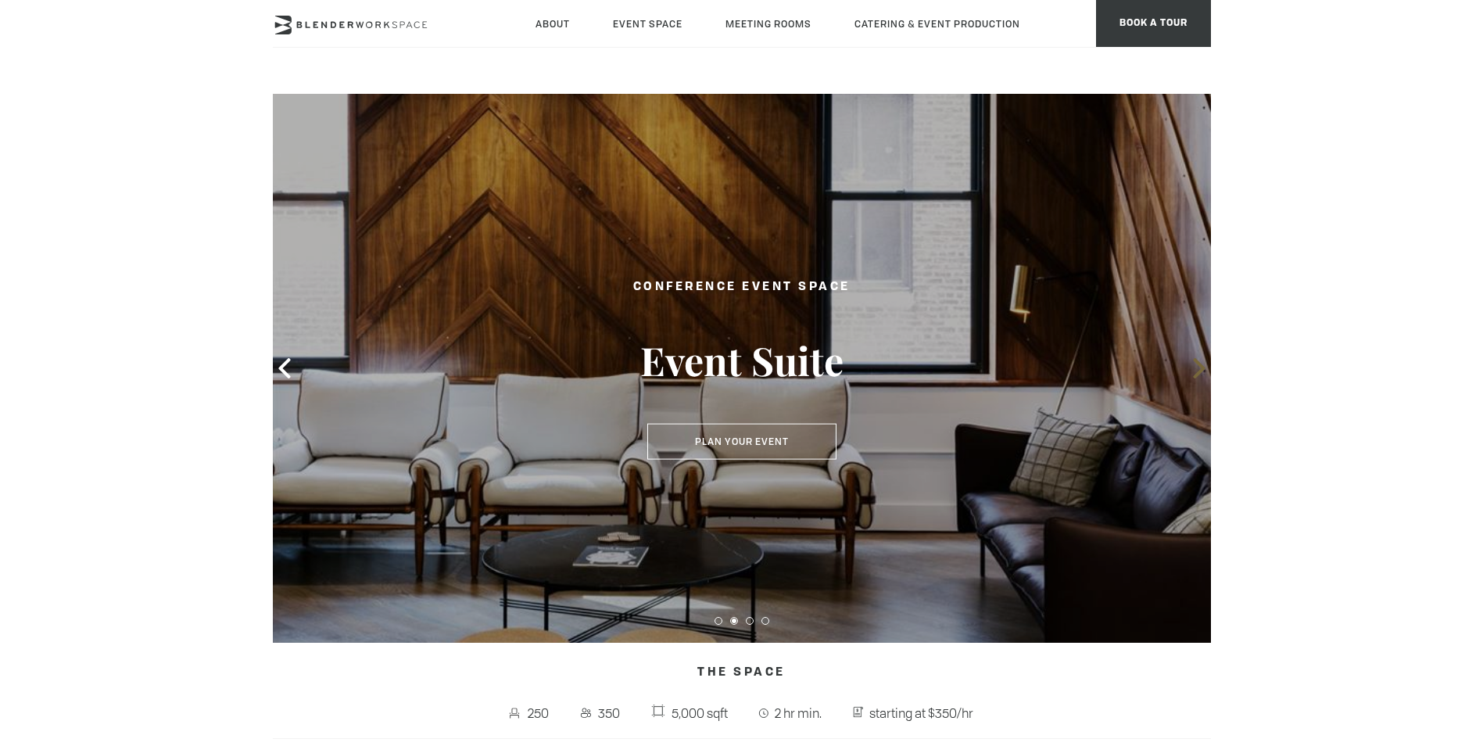
click at [1200, 367] on icon at bounding box center [1199, 368] width 12 height 20
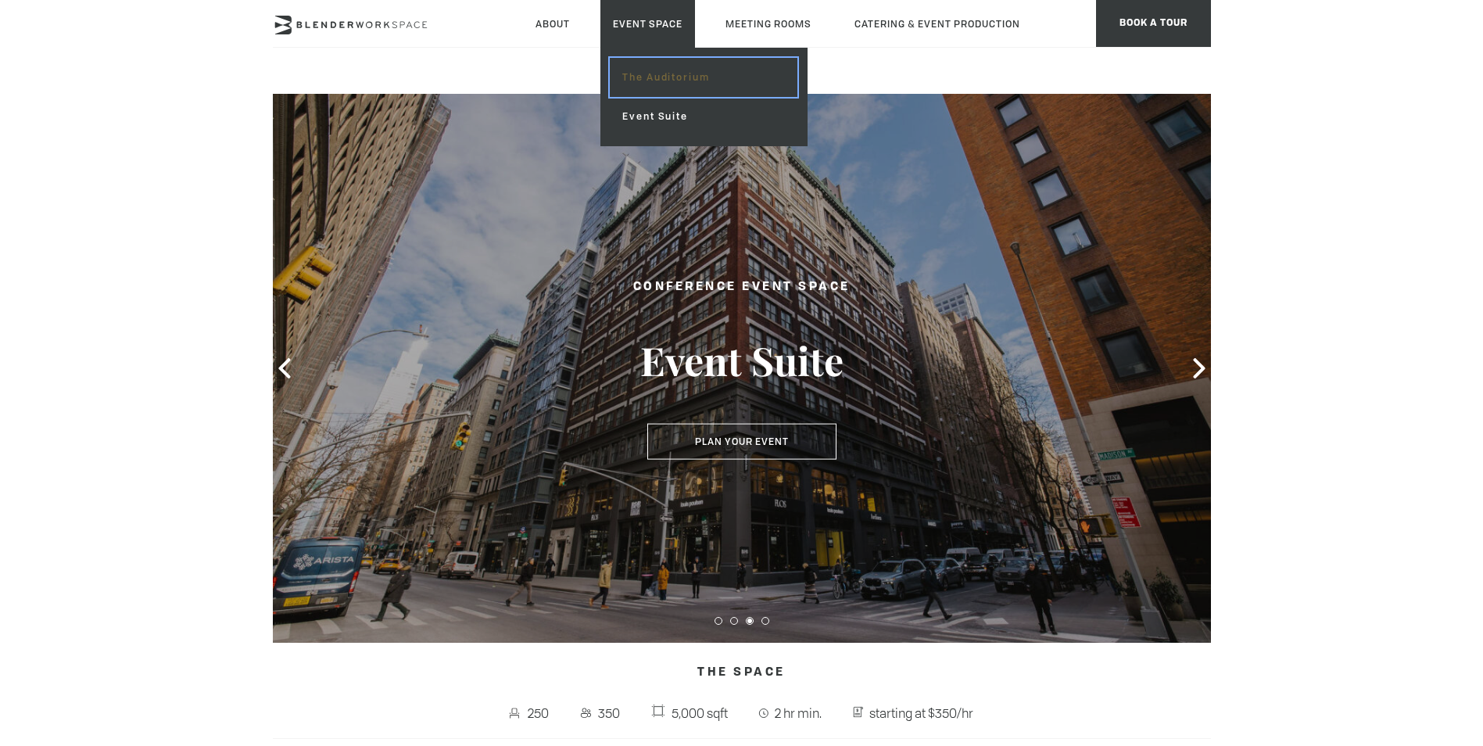
click at [628, 71] on link "The Auditorium" at bounding box center [703, 77] width 187 height 39
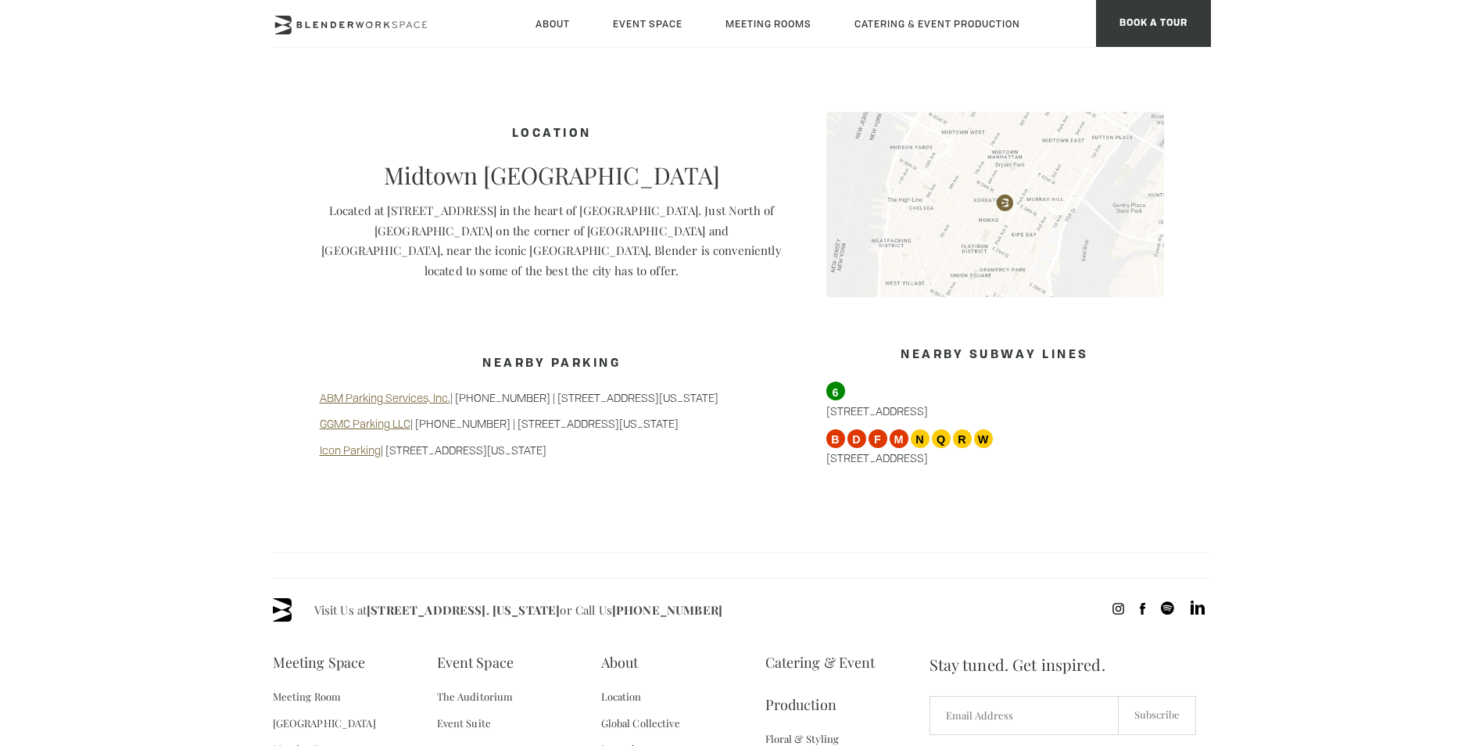
scroll to position [1251, 0]
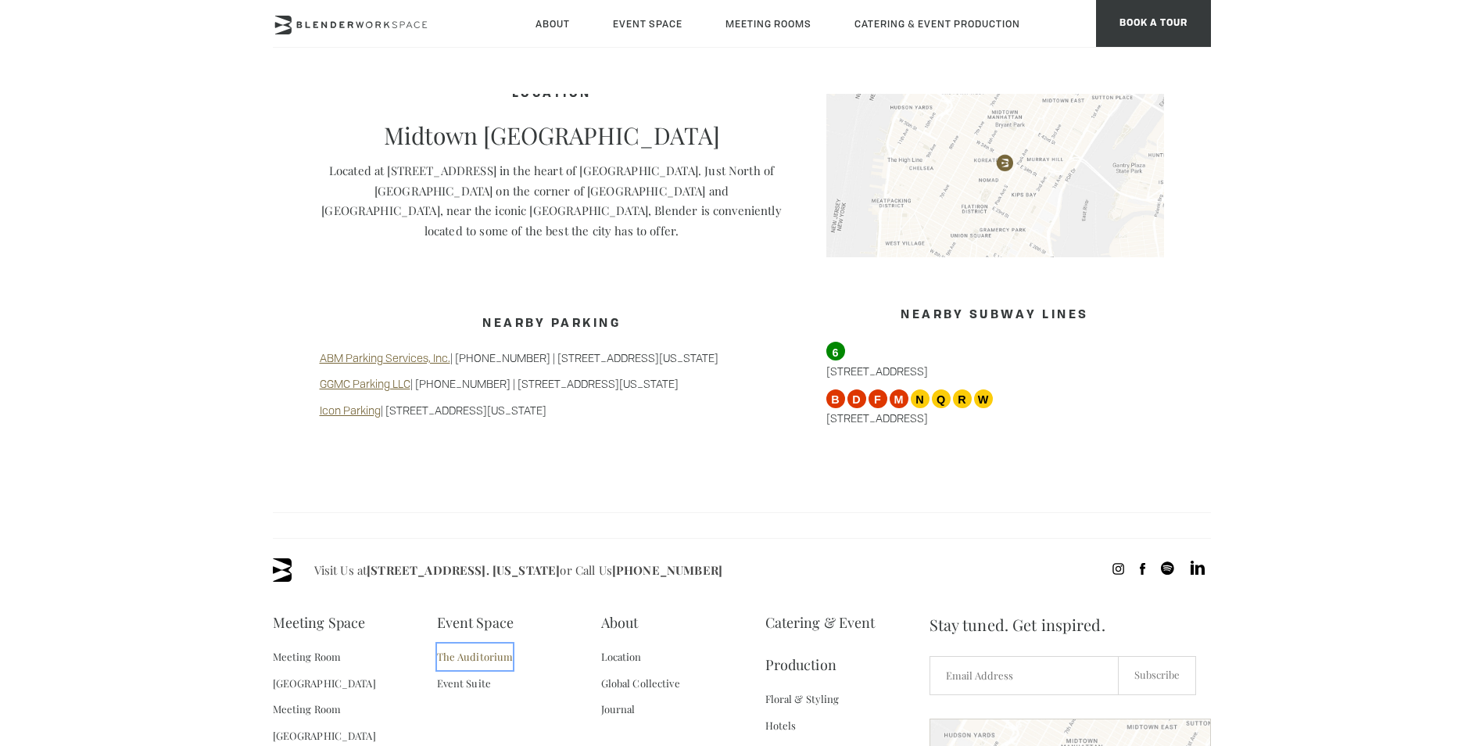
click at [481, 643] on link "The Auditorium" at bounding box center [475, 656] width 77 height 27
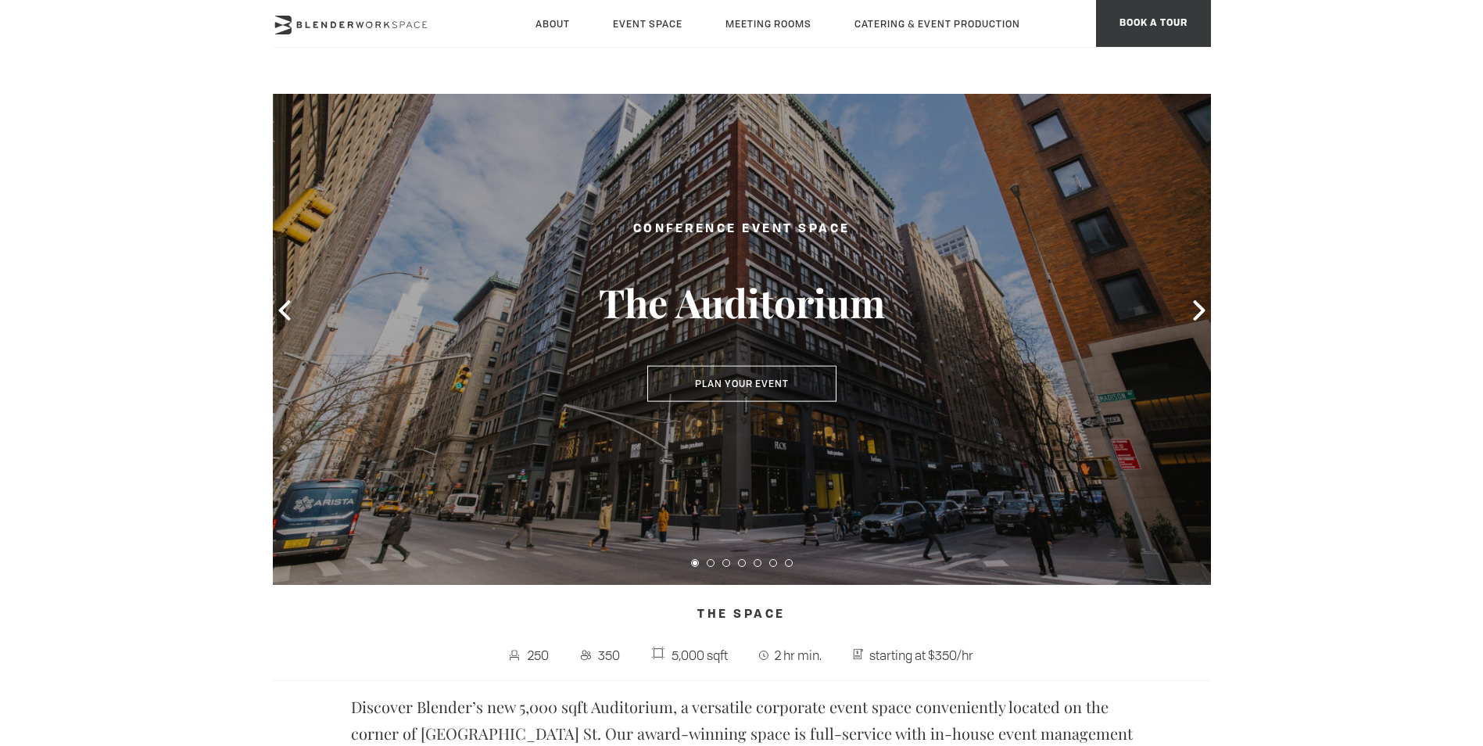
scroll to position [156, 0]
